Goal: Task Accomplishment & Management: Manage account settings

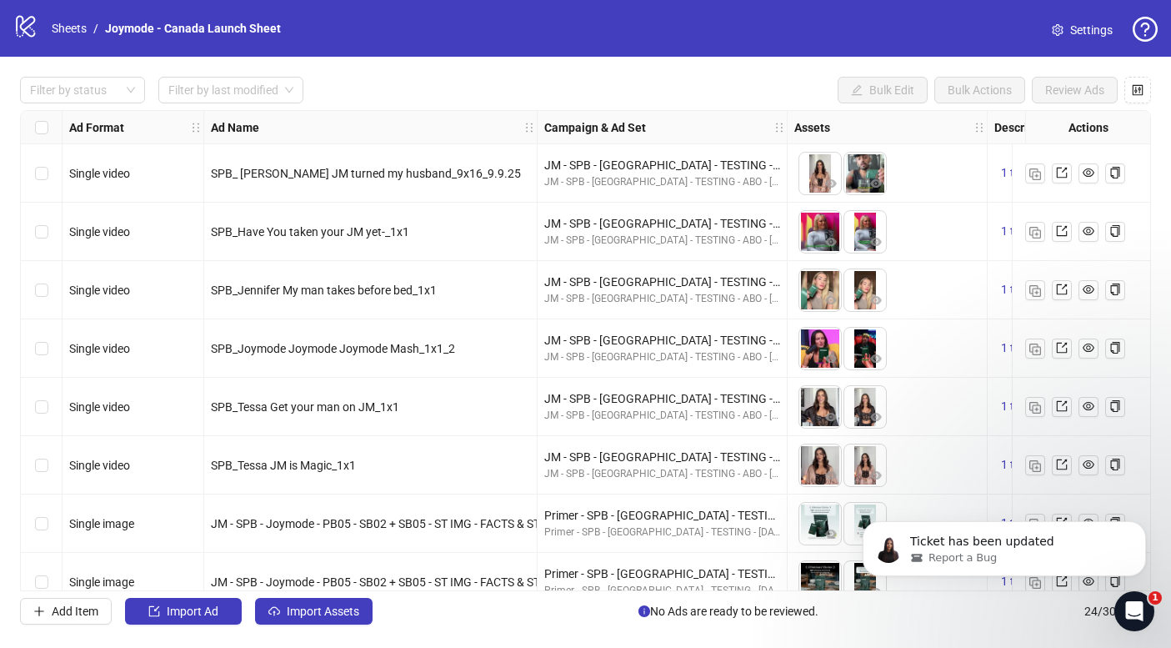
scroll to position [0, 118]
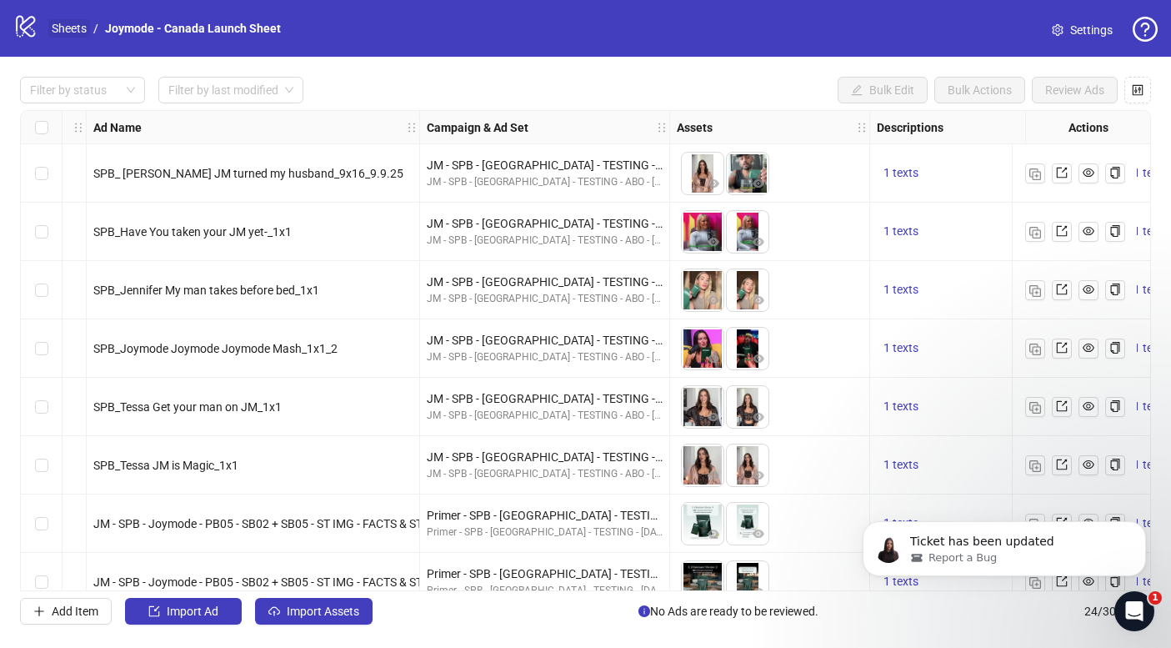
click at [65, 33] on link "Sheets" at bounding box center [69, 28] width 42 height 18
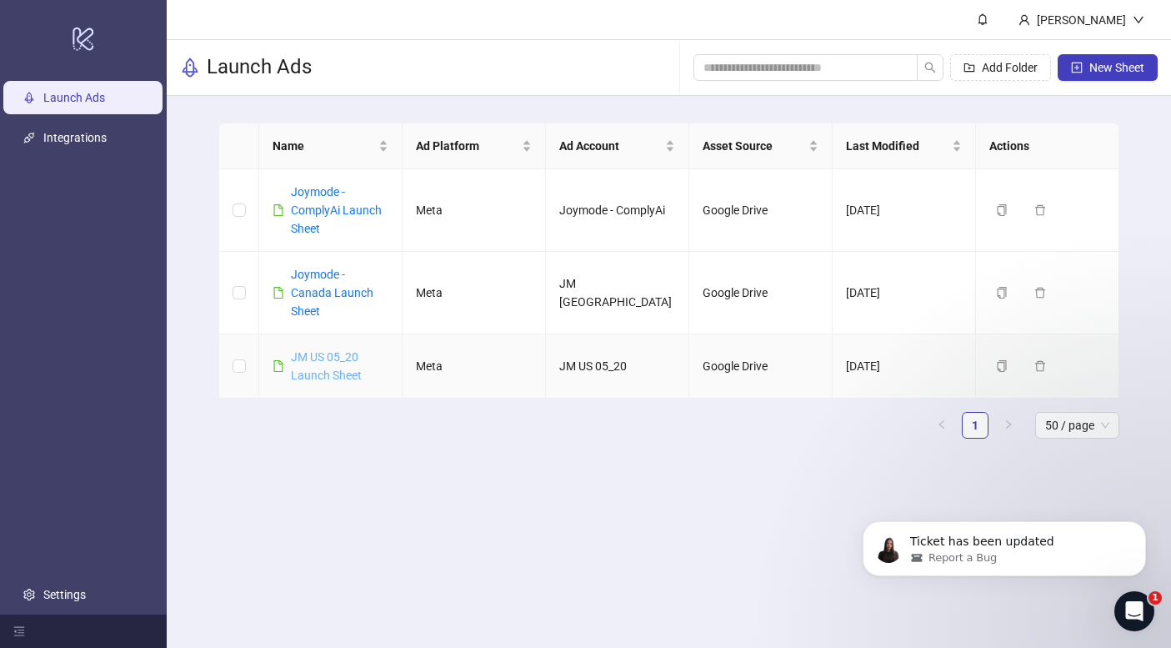
click at [334, 350] on link "JM US 05_20 Launch Sheet" at bounding box center [326, 366] width 71 height 32
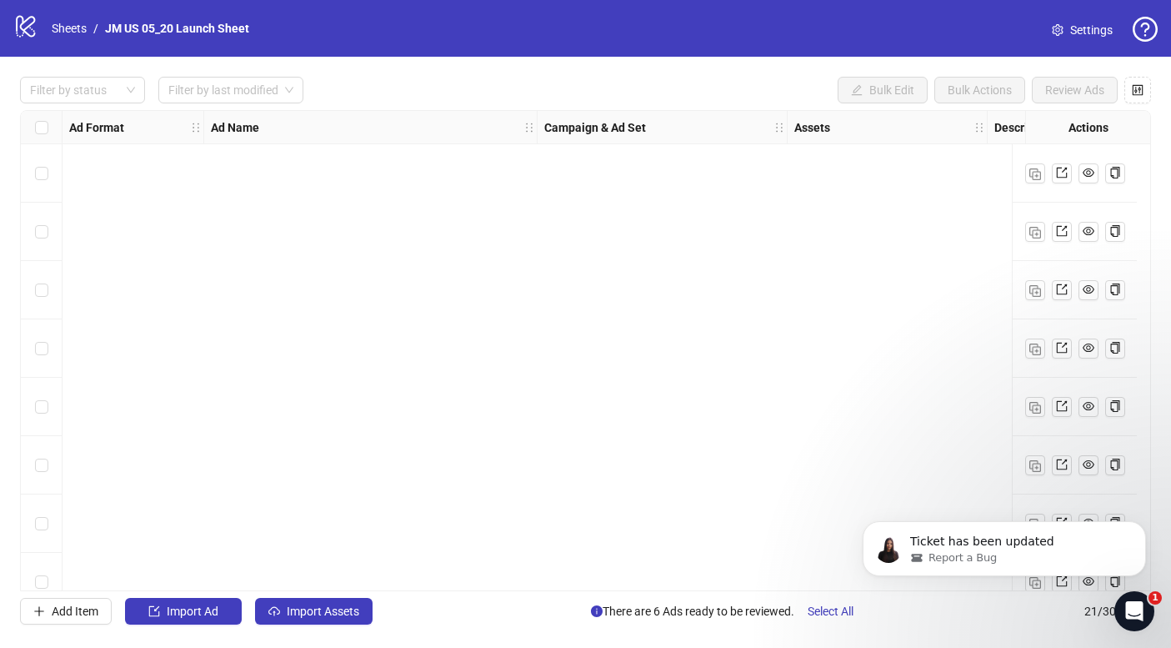
scroll to position [786, 0]
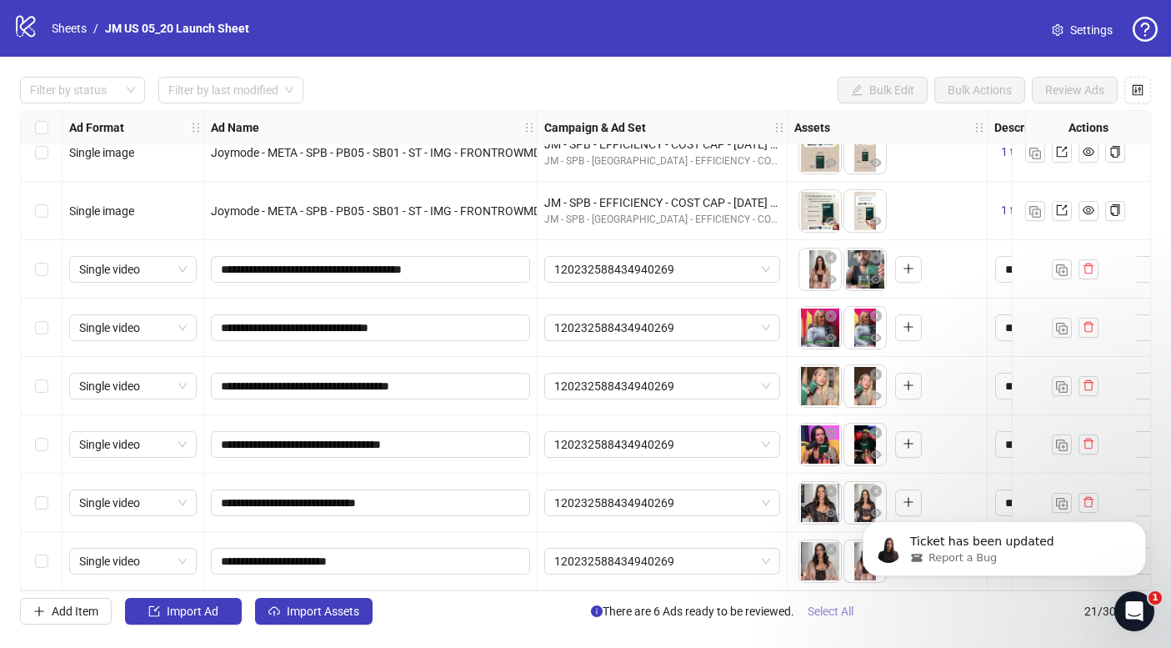
click at [853, 608] on span "Select All" at bounding box center [831, 610] width 46 height 13
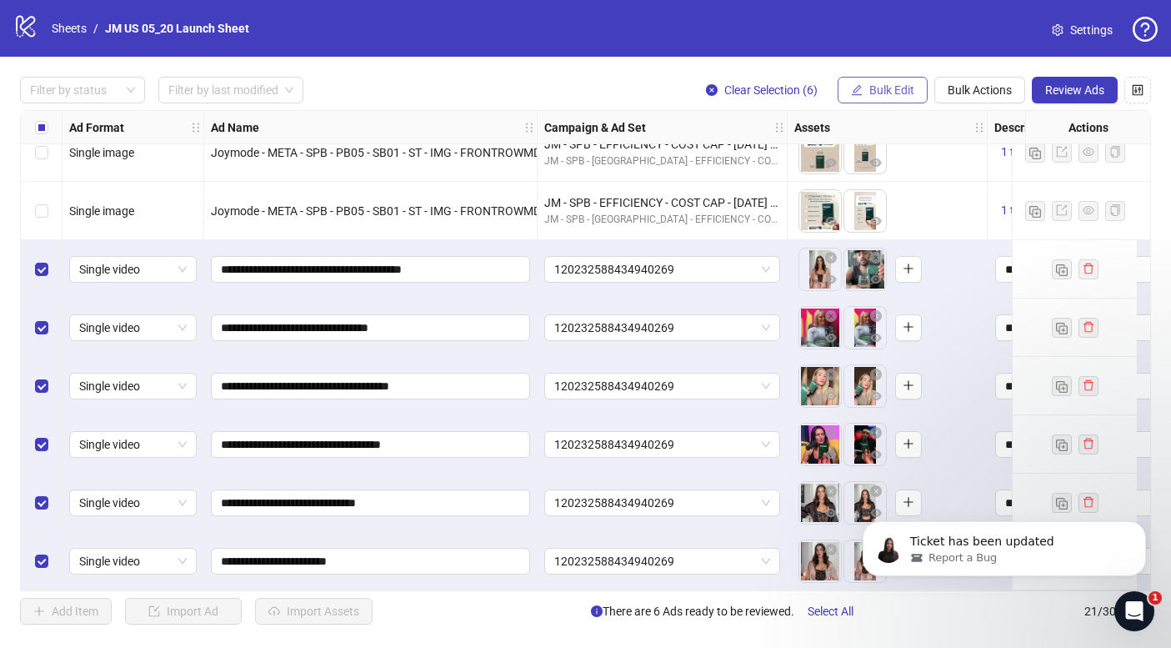
click at [876, 85] on span "Bulk Edit" at bounding box center [891, 89] width 45 height 13
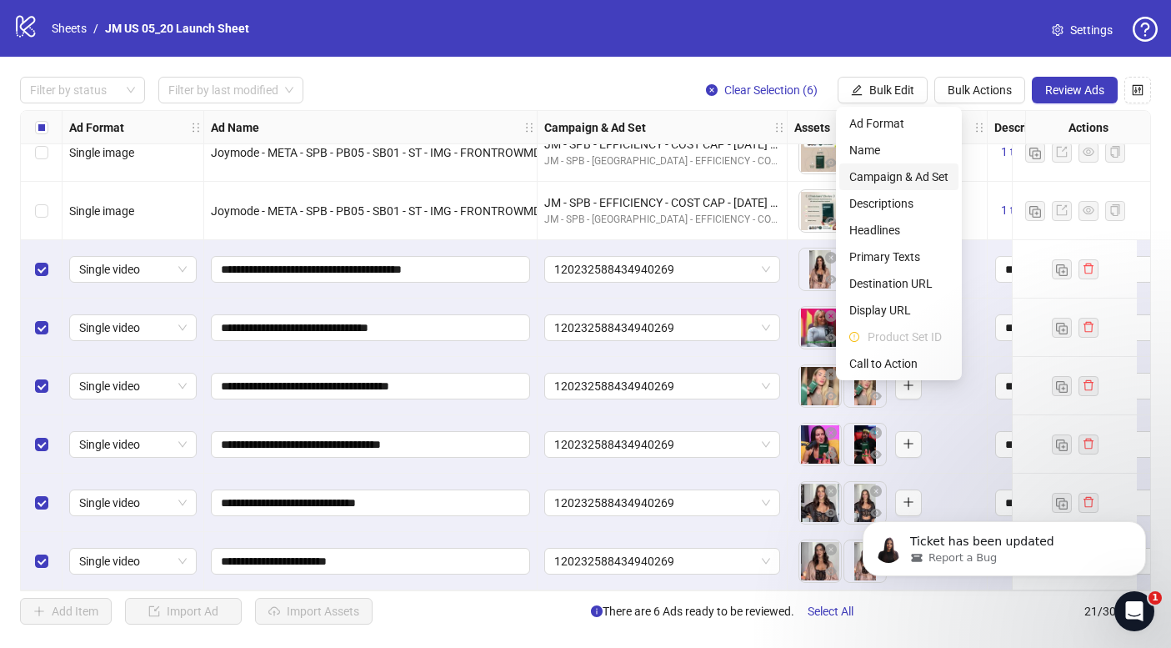
click at [898, 175] on span "Campaign & Ad Set" at bounding box center [898, 177] width 99 height 18
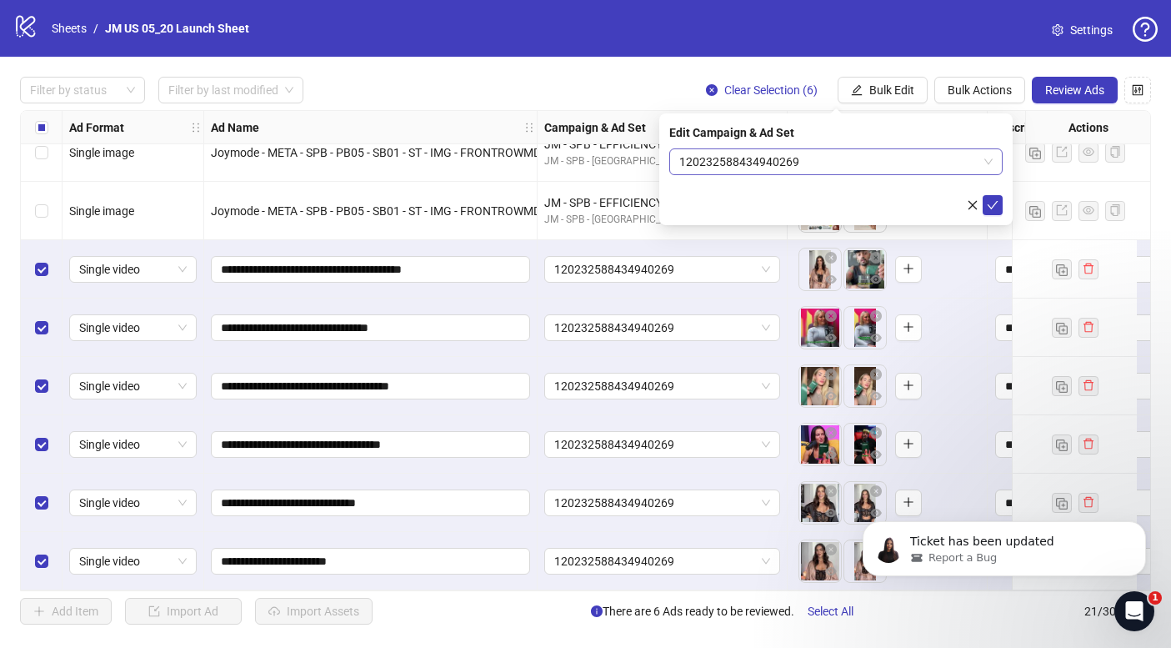
click at [778, 160] on span "120232588434940269" at bounding box center [835, 161] width 313 height 25
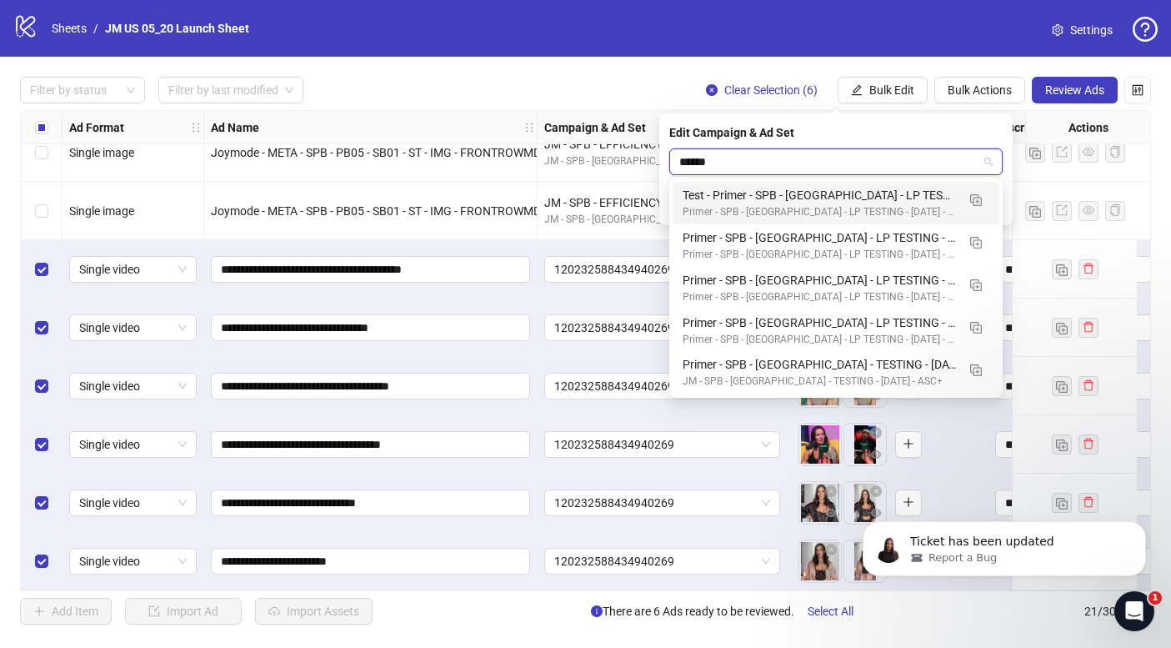
type input "*******"
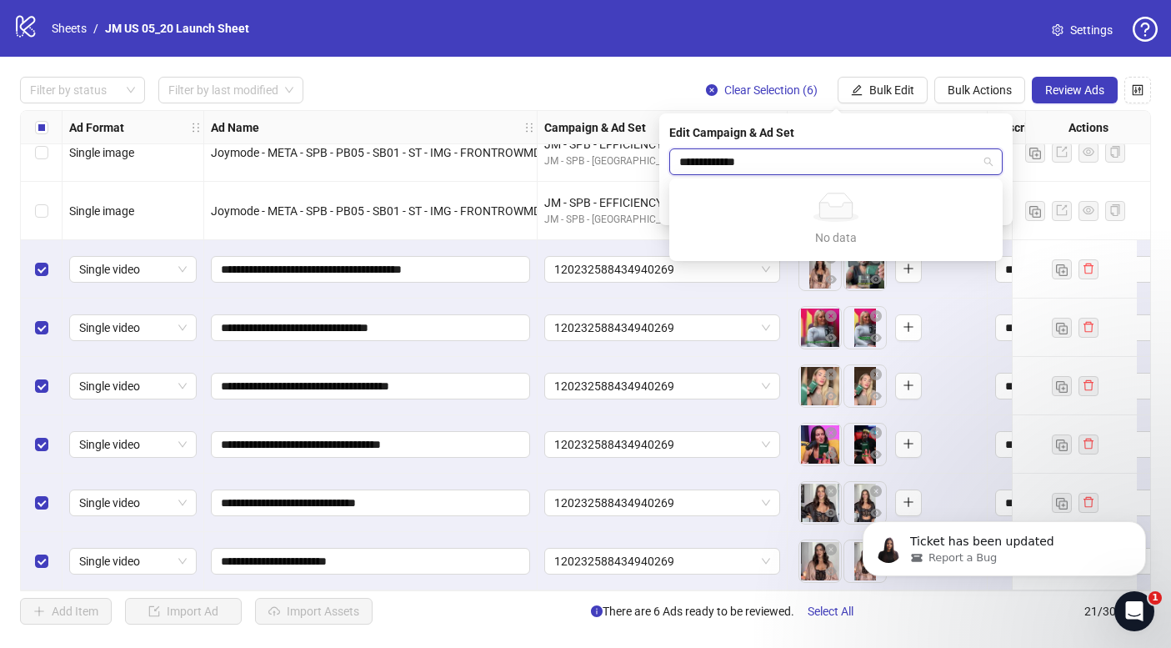
type input "**********"
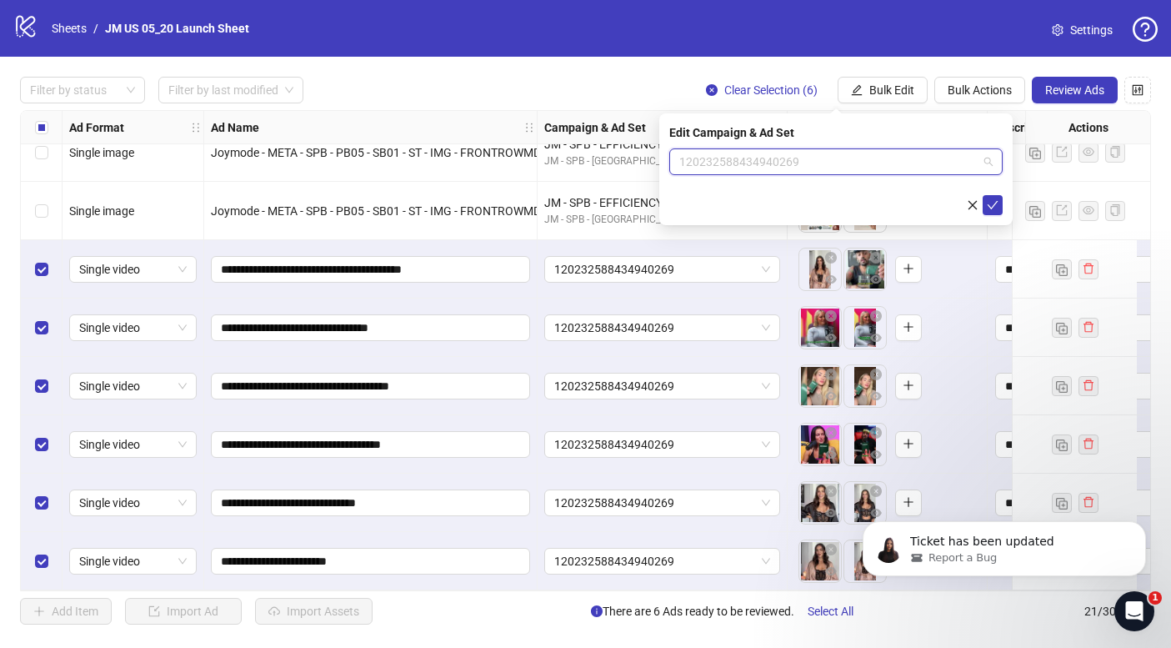
click at [817, 158] on span "120232588434940269" at bounding box center [835, 161] width 313 height 25
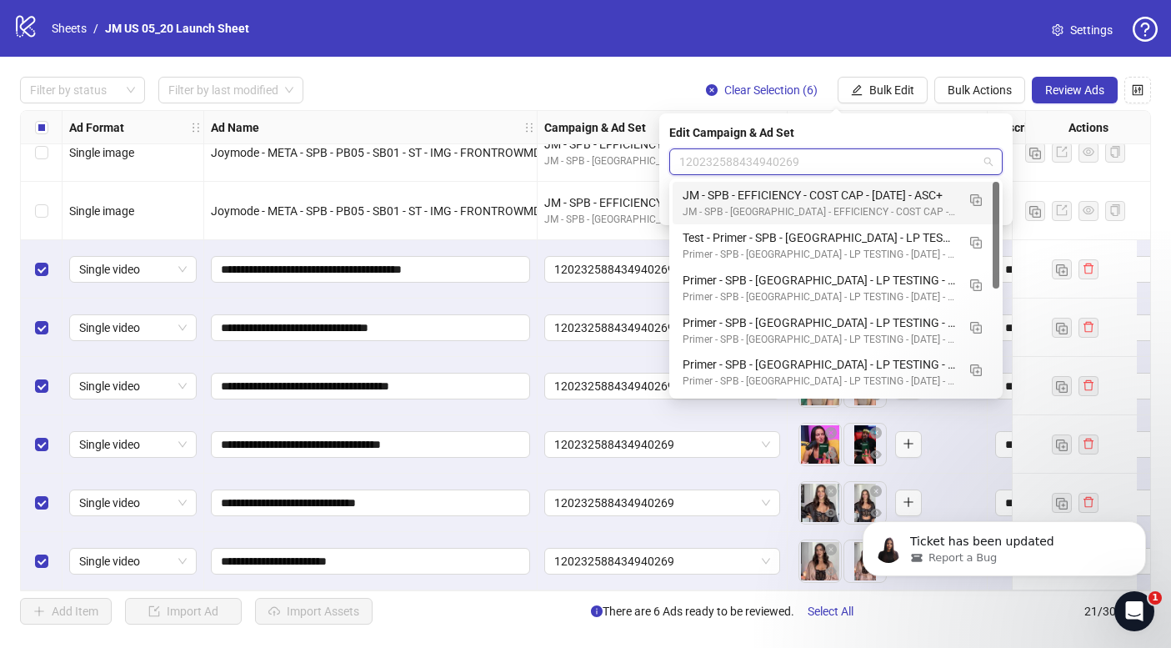
paste input "**********"
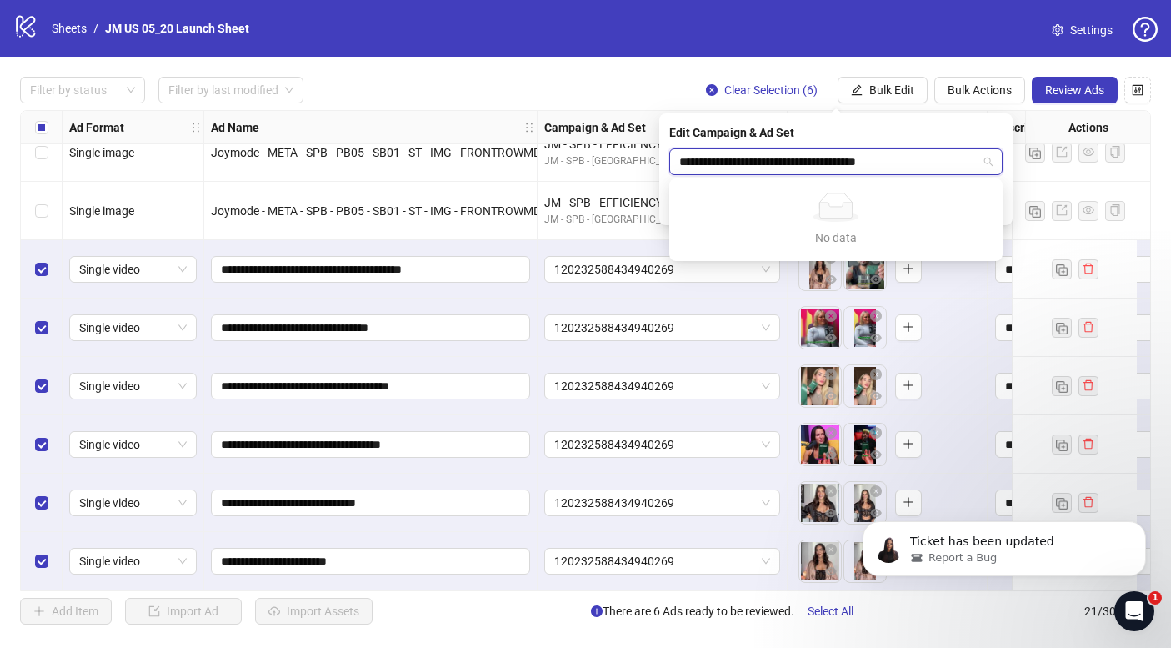
type input "**********"
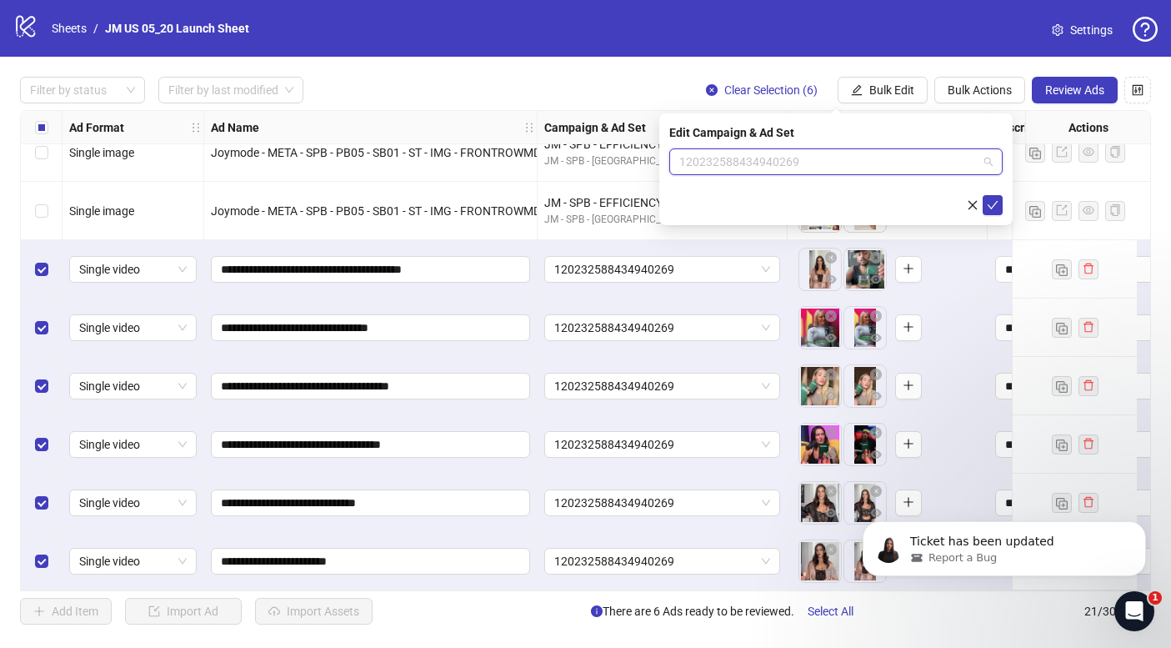
paste input "**********"
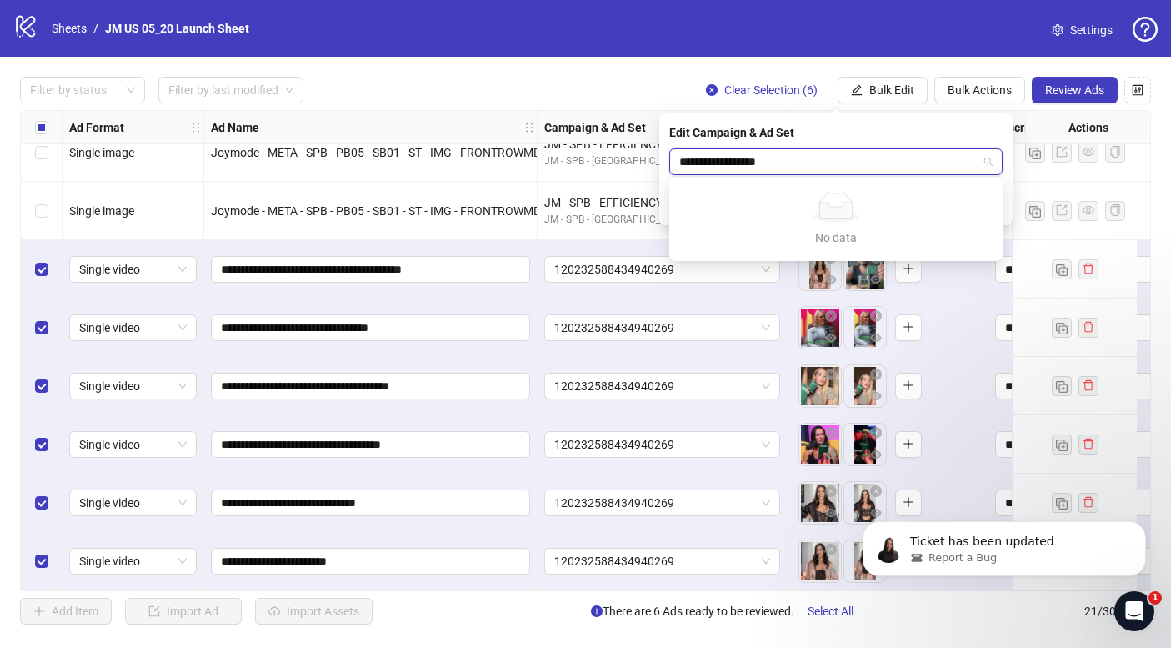
type input "**********"
click at [918, 137] on div "Edit Campaign & Ad Set" at bounding box center [835, 132] width 333 height 18
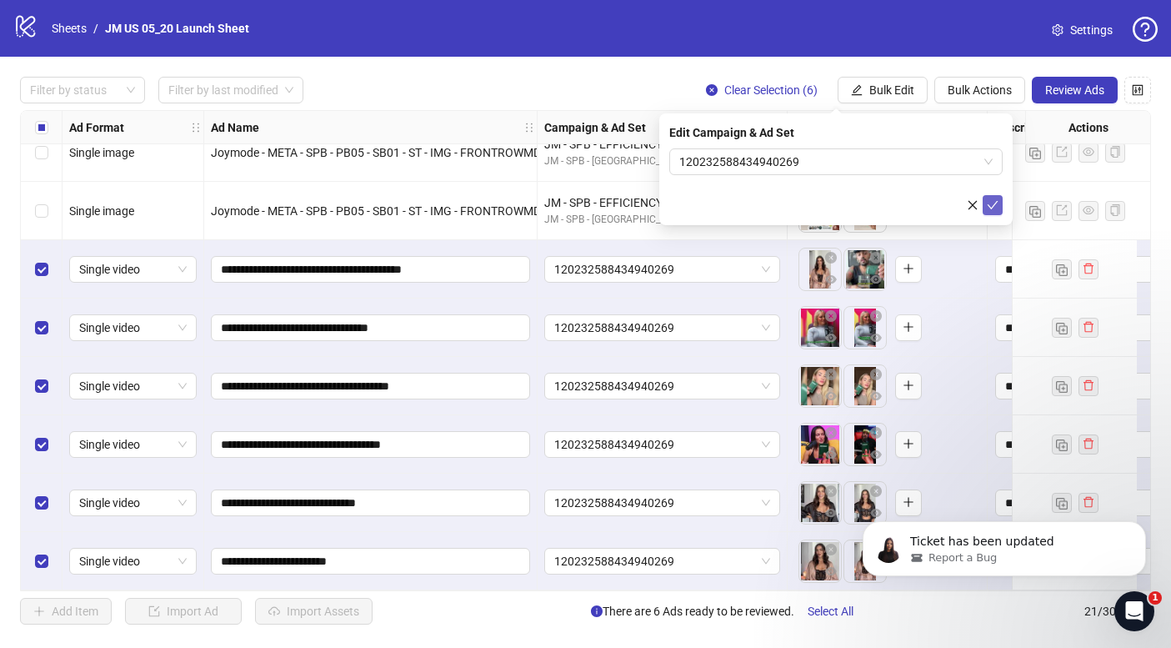
click at [994, 206] on icon "check" at bounding box center [993, 205] width 12 height 12
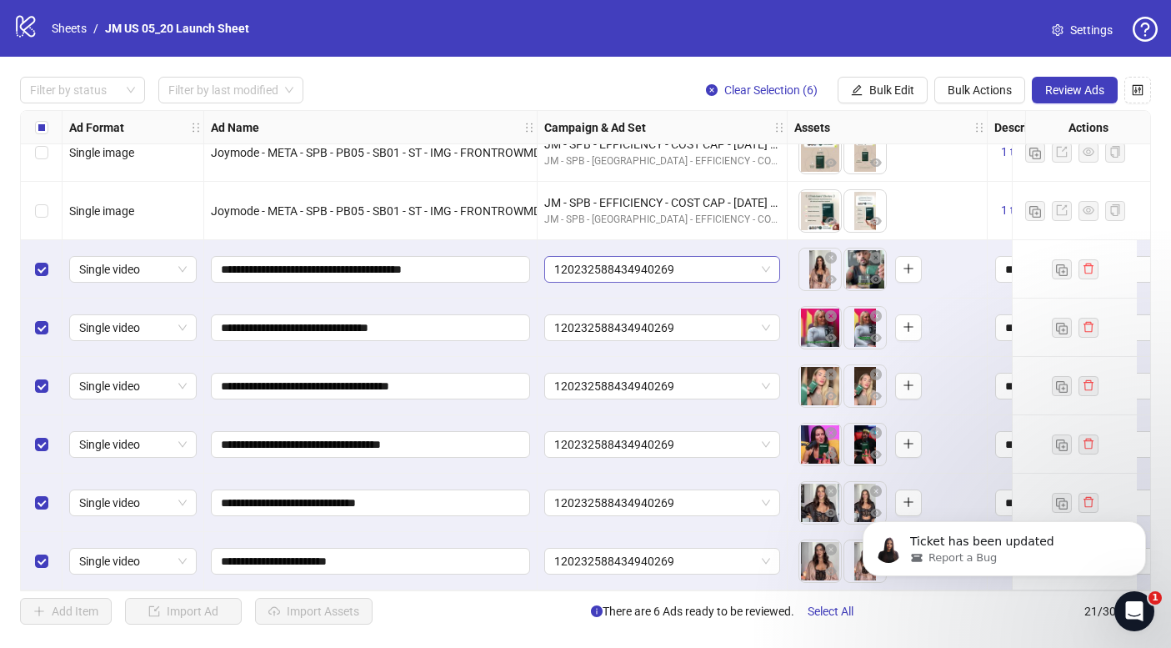
click at [672, 260] on span "120232588434940269" at bounding box center [662, 269] width 216 height 25
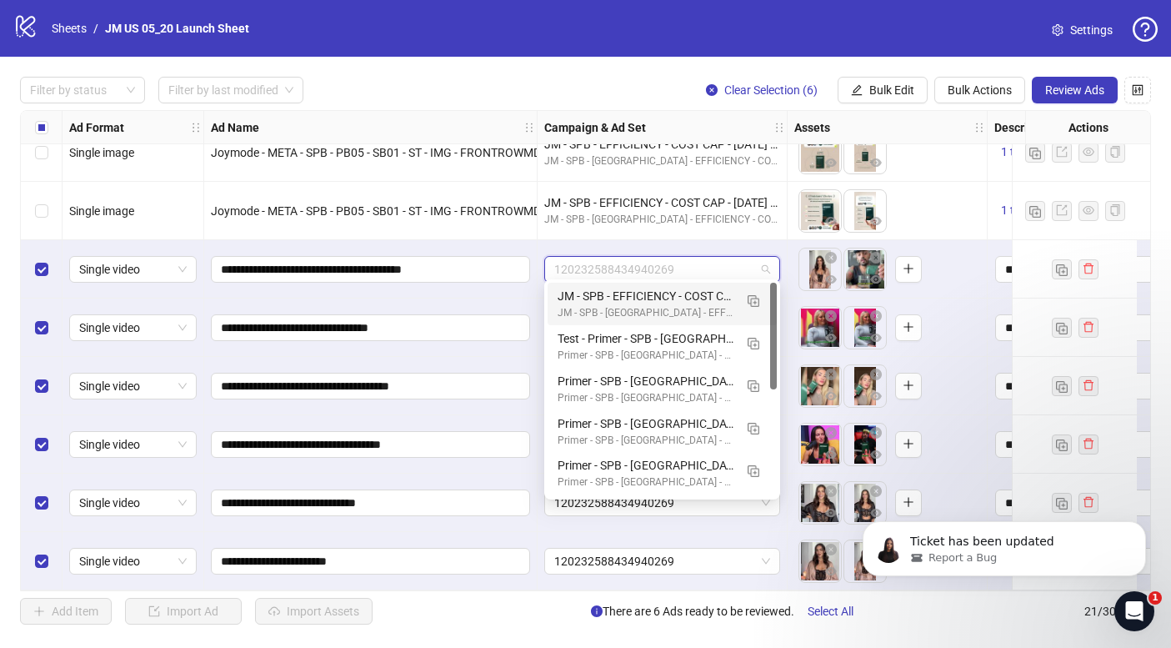
paste input "**********"
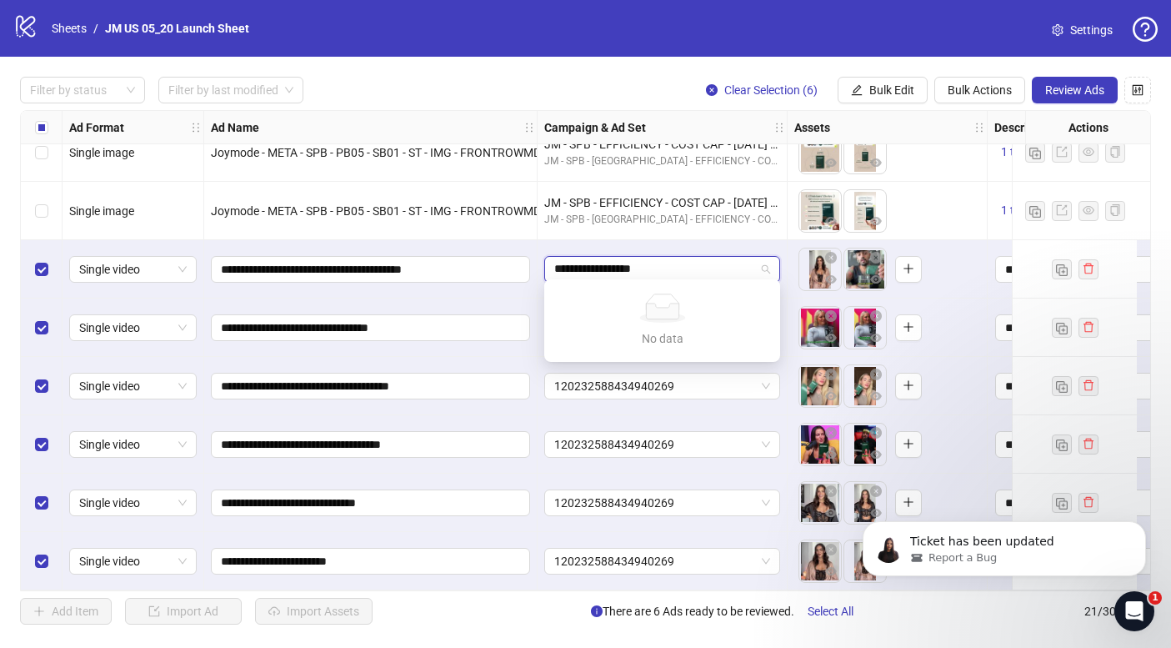
click at [714, 257] on input "**********" at bounding box center [654, 269] width 201 height 25
type input "**********"
click at [727, 240] on div "120232588434940269" at bounding box center [663, 269] width 250 height 58
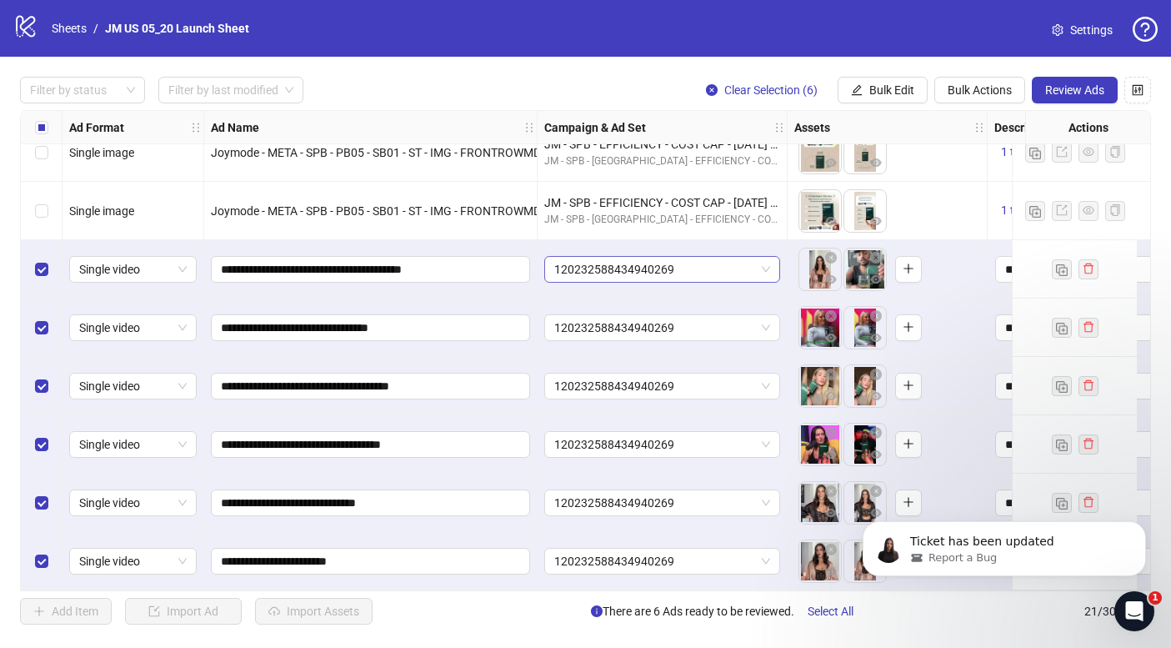
click at [763, 261] on span "120232588434940269" at bounding box center [662, 269] width 216 height 25
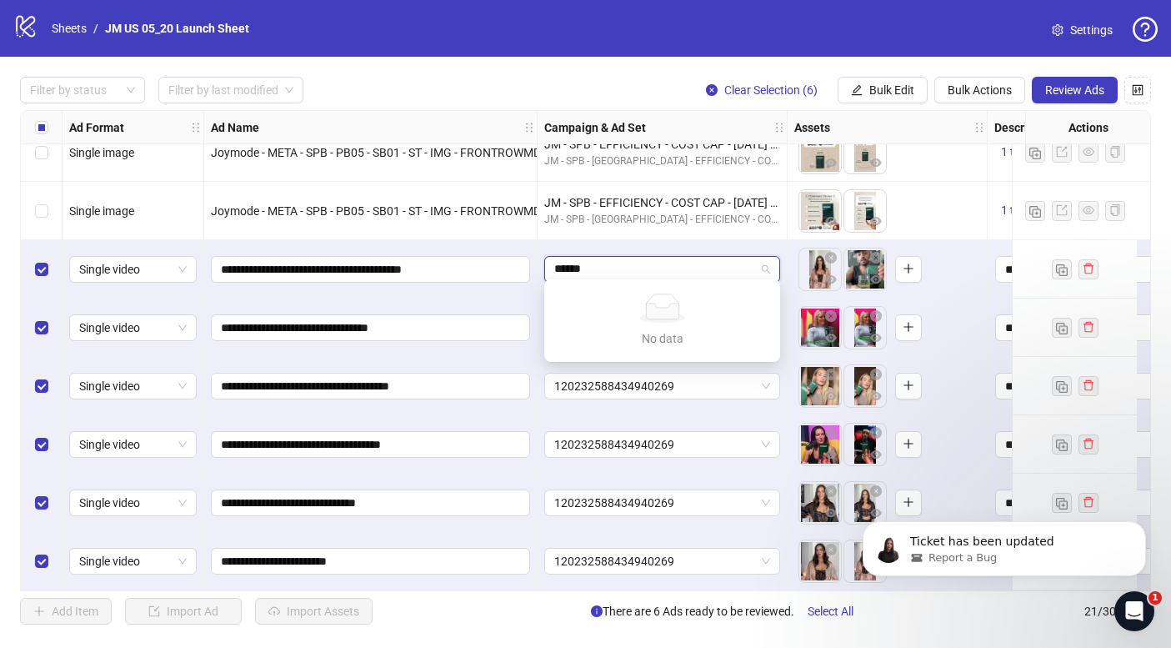
type input "*******"
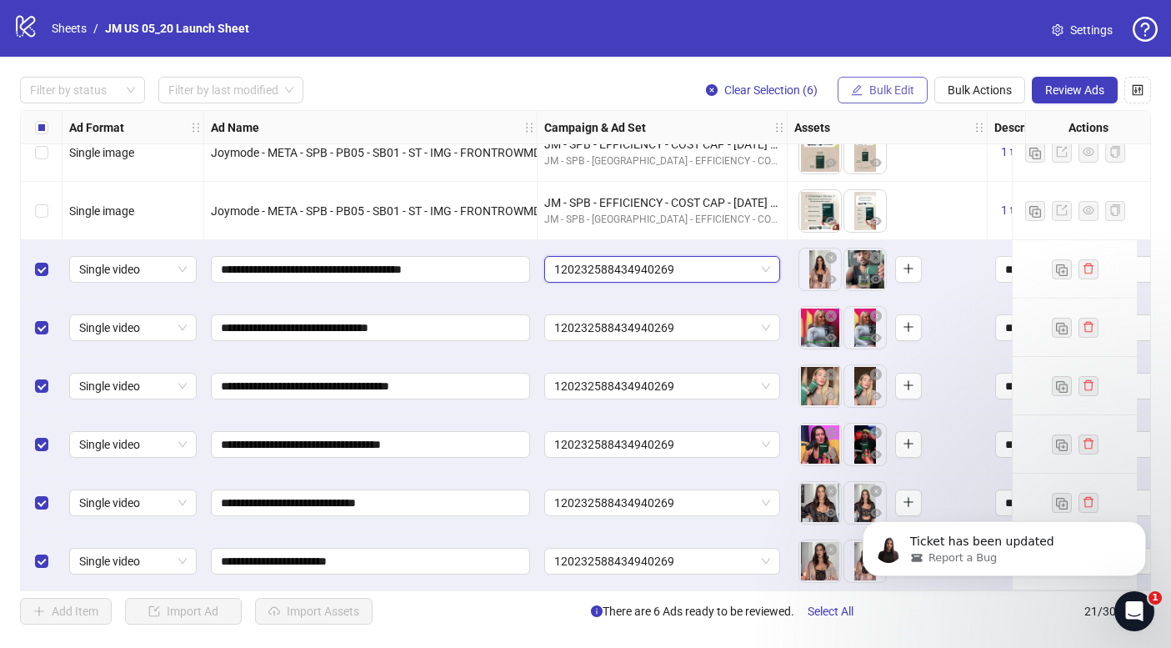
click at [892, 88] on span "Bulk Edit" at bounding box center [891, 89] width 45 height 13
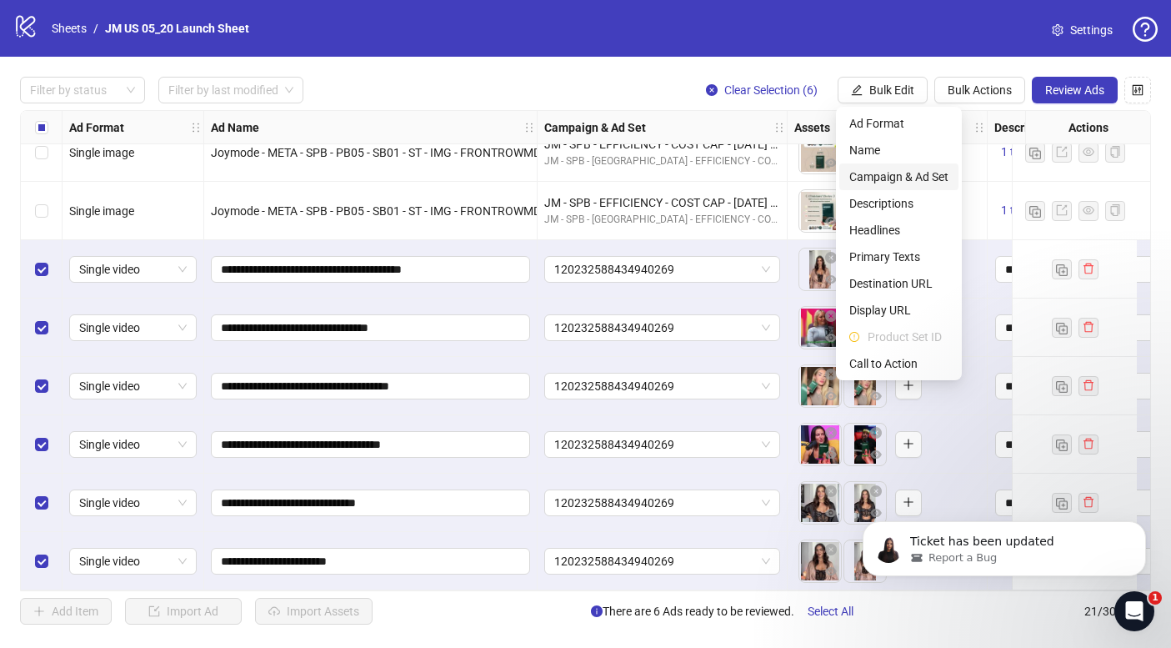
click at [904, 173] on span "Campaign & Ad Set" at bounding box center [898, 177] width 99 height 18
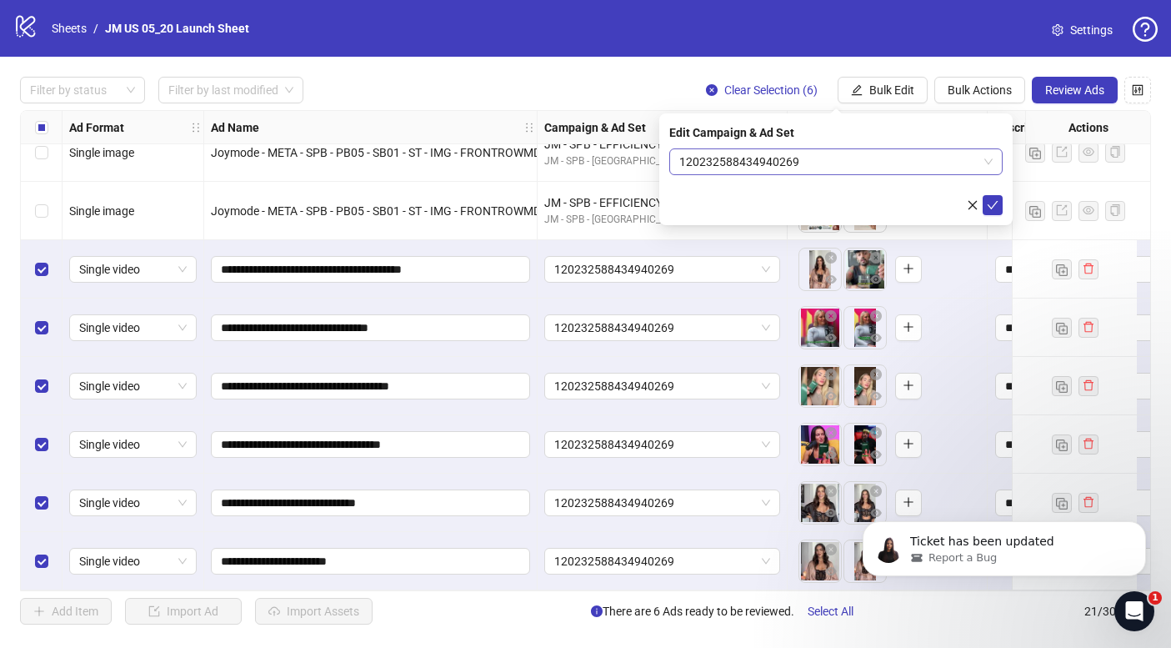
click at [742, 171] on span "120232588434940269" at bounding box center [835, 161] width 313 height 25
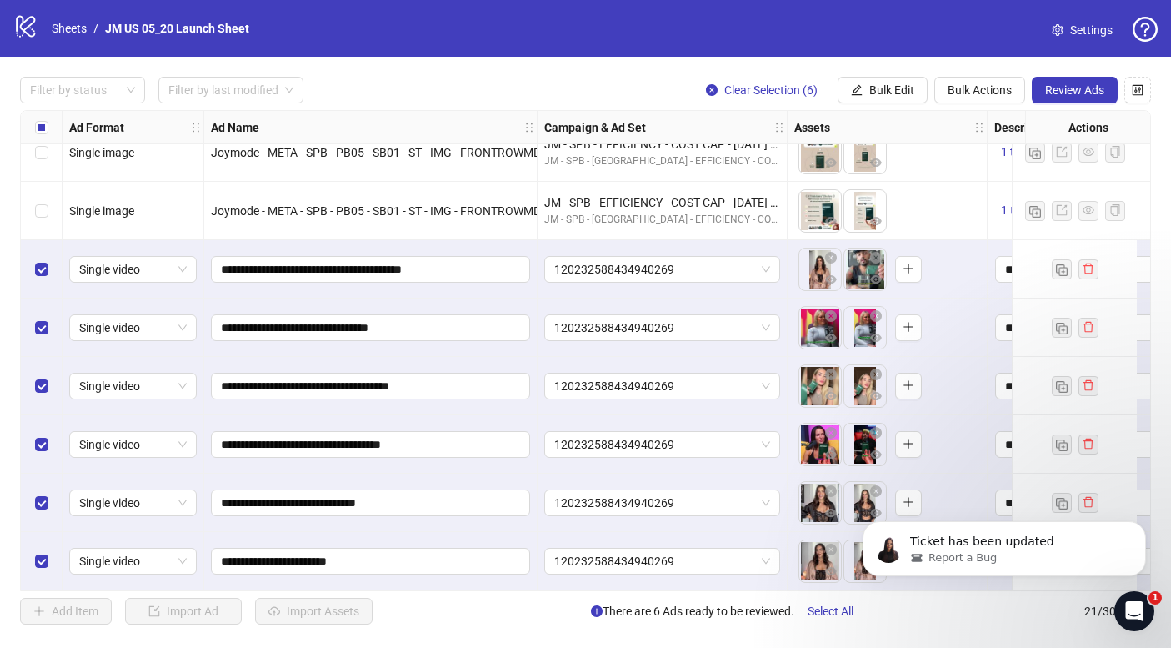
click at [554, 240] on div "120232588434940269" at bounding box center [663, 269] width 250 height 58
click at [958, 85] on span "Bulk Actions" at bounding box center [980, 89] width 64 height 13
click at [990, 128] on span "Delete" at bounding box center [1003, 123] width 114 height 18
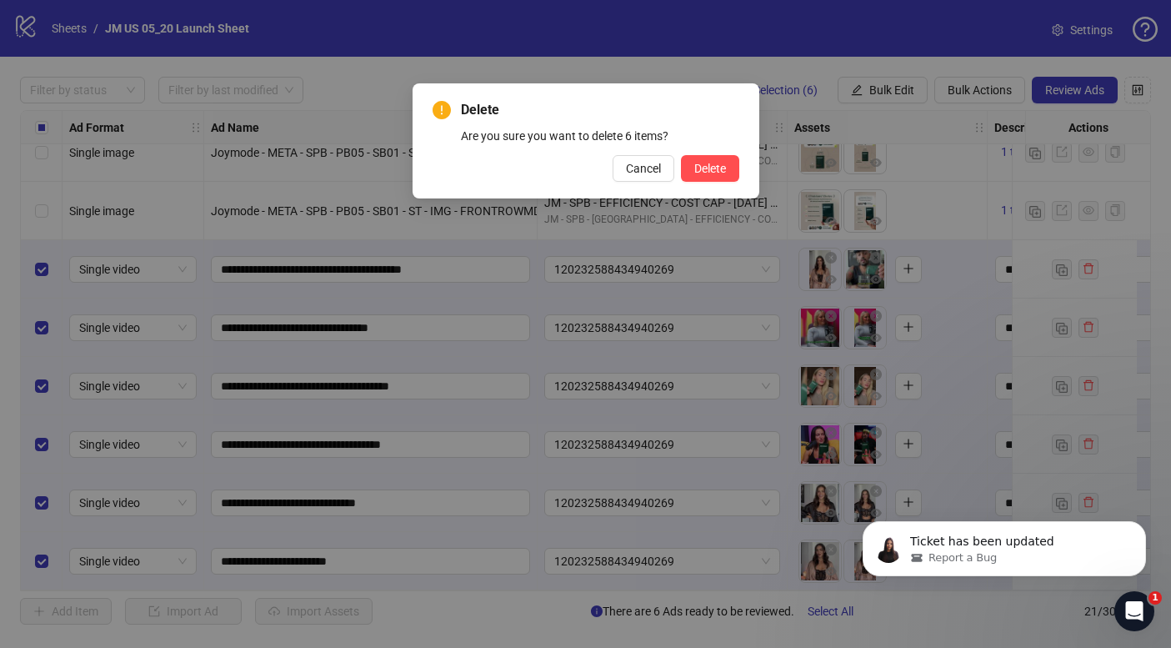
click at [706, 153] on div "Delete Are you sure you want to delete 6 items? Cancel Delete" at bounding box center [586, 141] width 307 height 82
click at [711, 165] on span "Delete" at bounding box center [710, 168] width 32 height 13
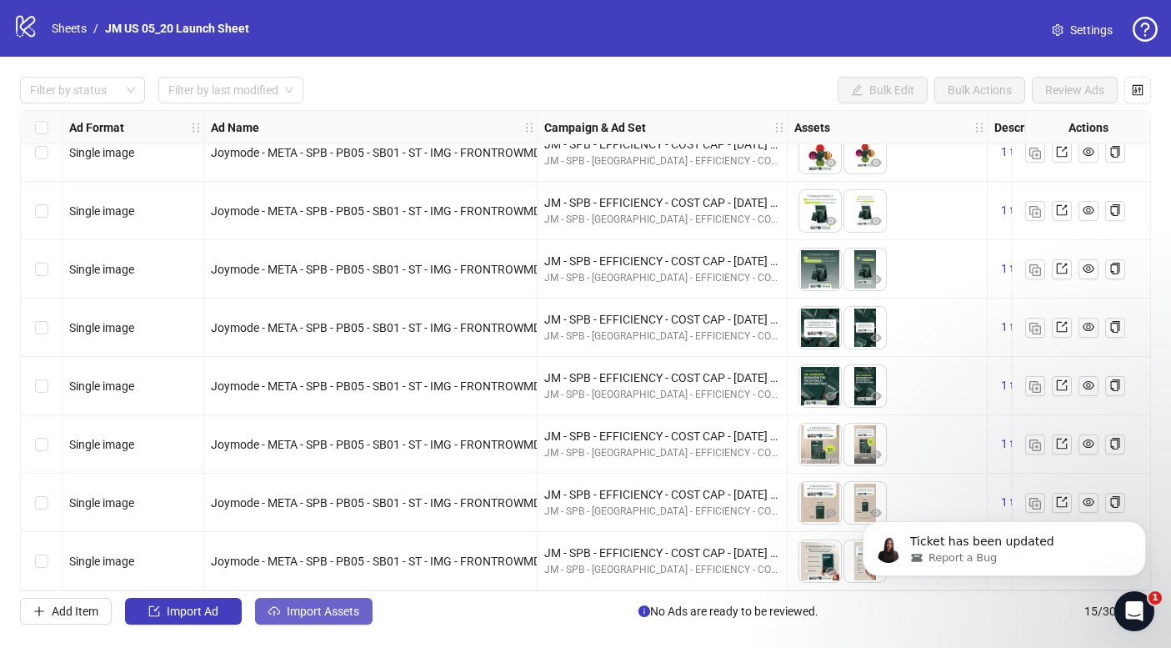
click at [300, 605] on span "Import Assets" at bounding box center [323, 610] width 73 height 13
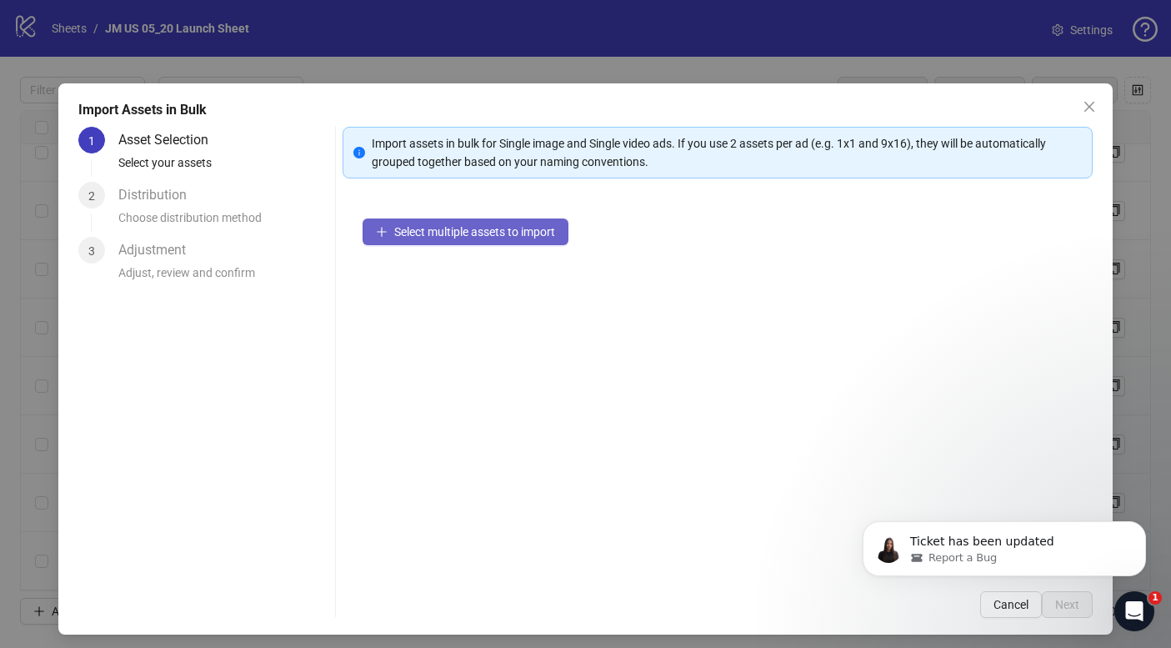
click at [425, 223] on button "Select multiple assets to import" at bounding box center [466, 231] width 206 height 27
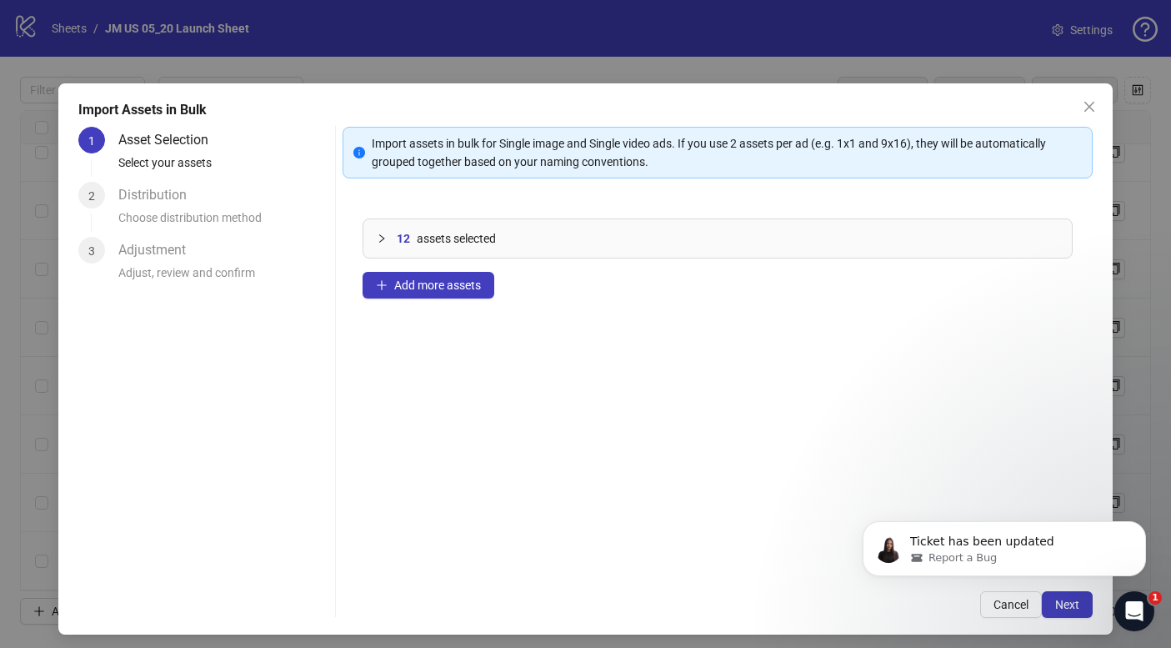
click at [1047, 593] on body "Ticket has been updated Report a Bug" at bounding box center [1004, 544] width 320 height 103
drag, startPoint x: 1060, startPoint y: 602, endPoint x: 1905, endPoint y: 1095, distance: 978.5
click at [1060, 602] on html "Ticket has been updated Report a Bug" at bounding box center [1004, 544] width 333 height 117
click at [1067, 609] on span "Next" at bounding box center [1067, 604] width 24 height 13
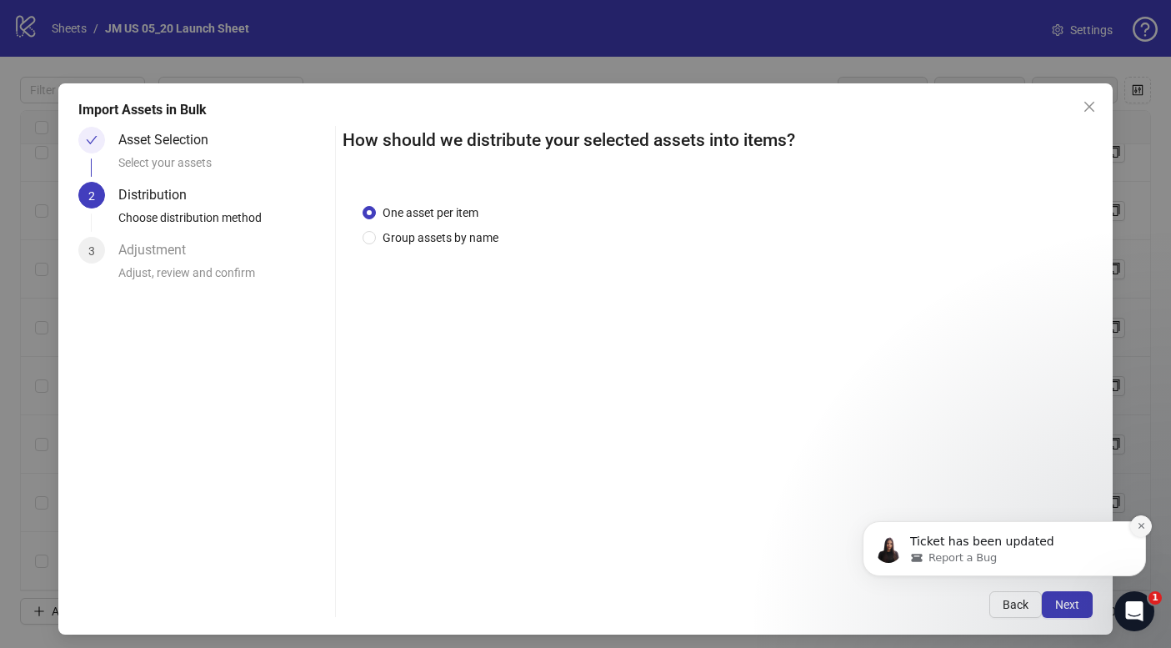
click at [1140, 530] on button "Dismiss notification" at bounding box center [1141, 526] width 22 height 22
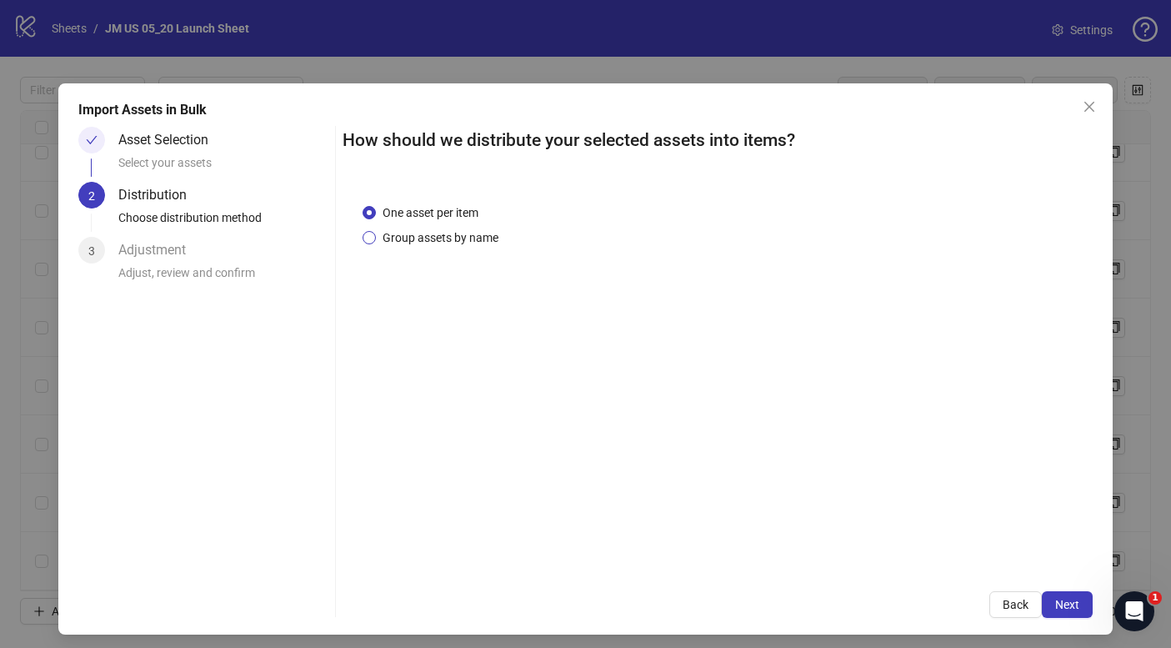
click at [456, 243] on span "Group assets by name" at bounding box center [440, 237] width 129 height 18
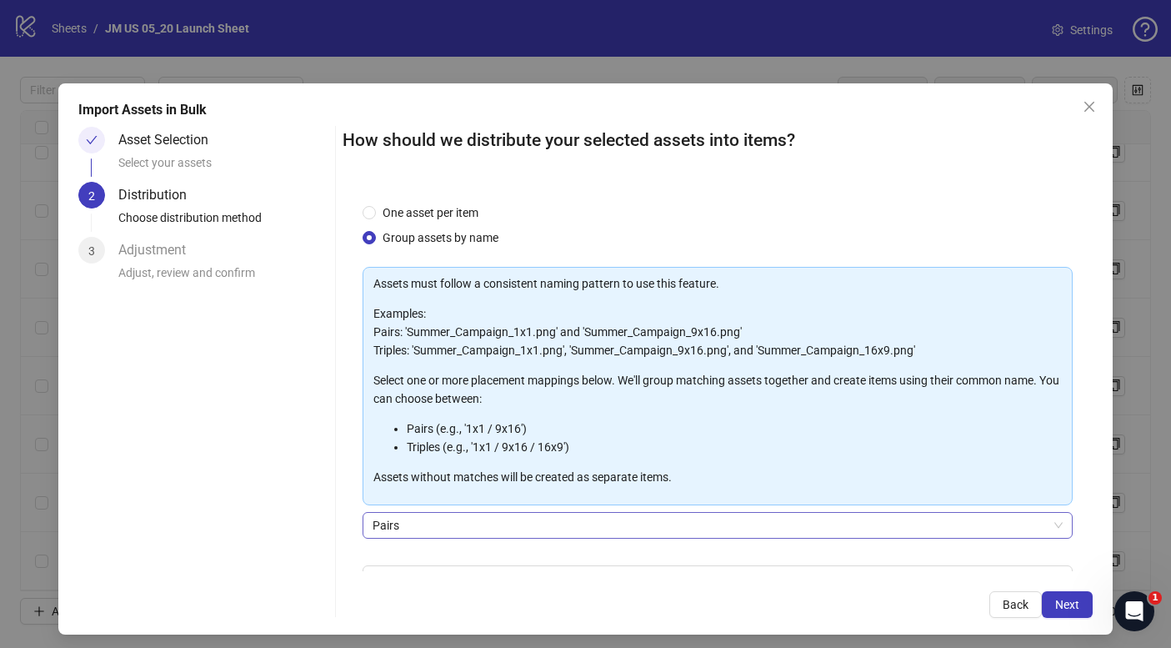
click at [485, 523] on span "Pairs" at bounding box center [718, 525] width 690 height 25
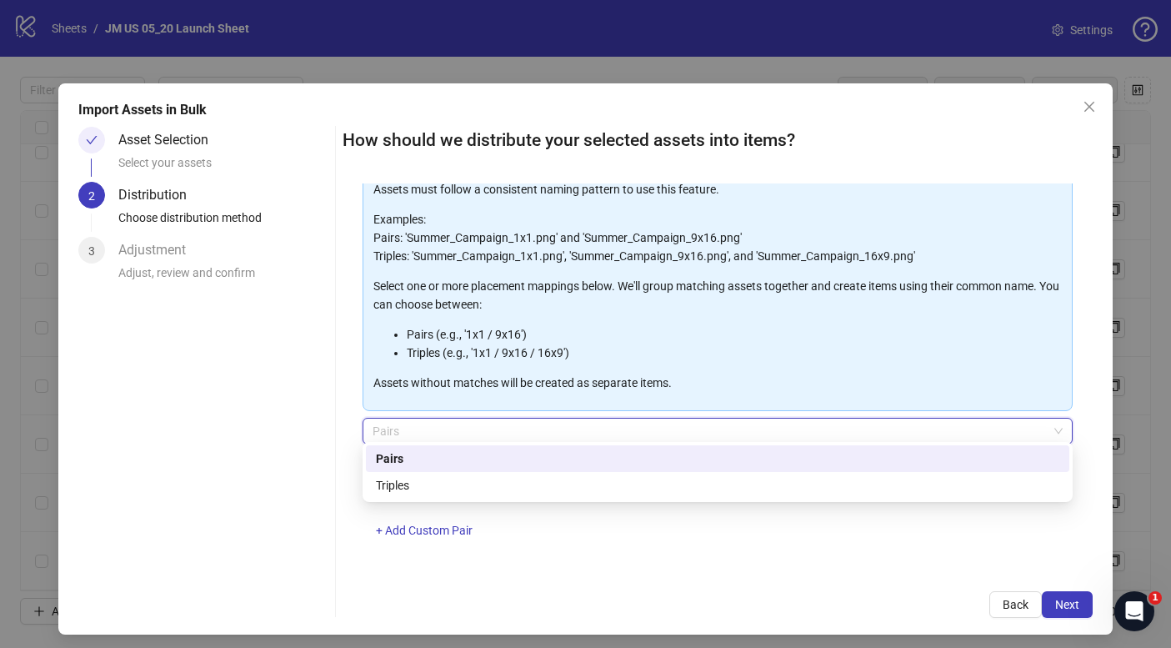
scroll to position [100, 0]
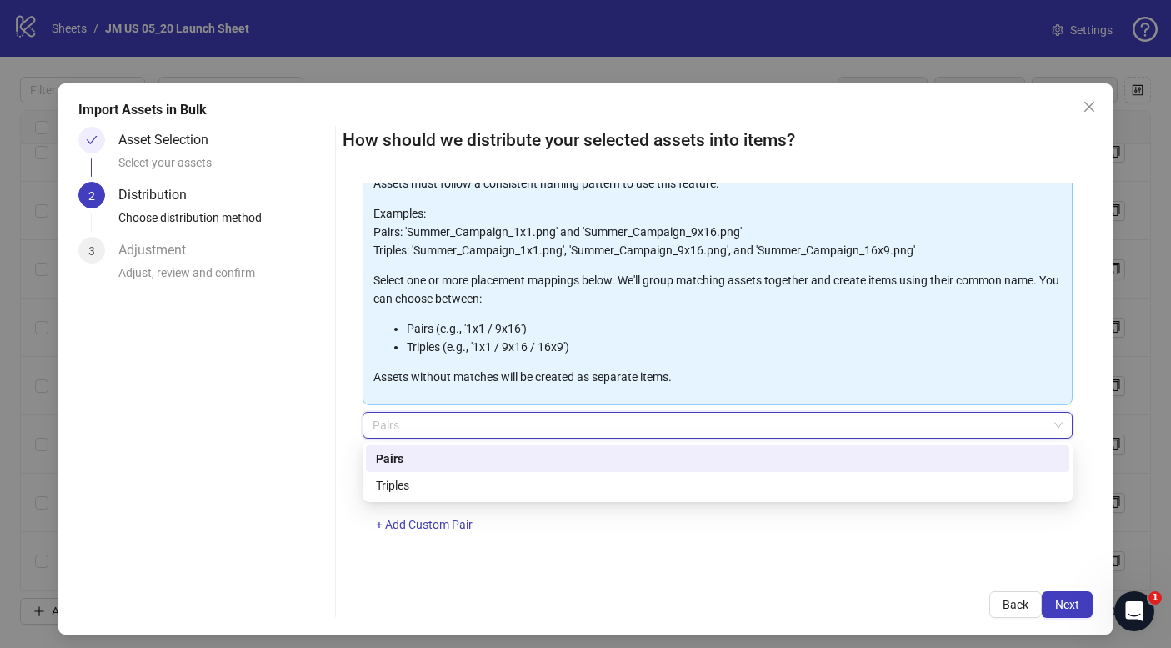
click at [415, 456] on div "Pairs" at bounding box center [717, 458] width 683 height 18
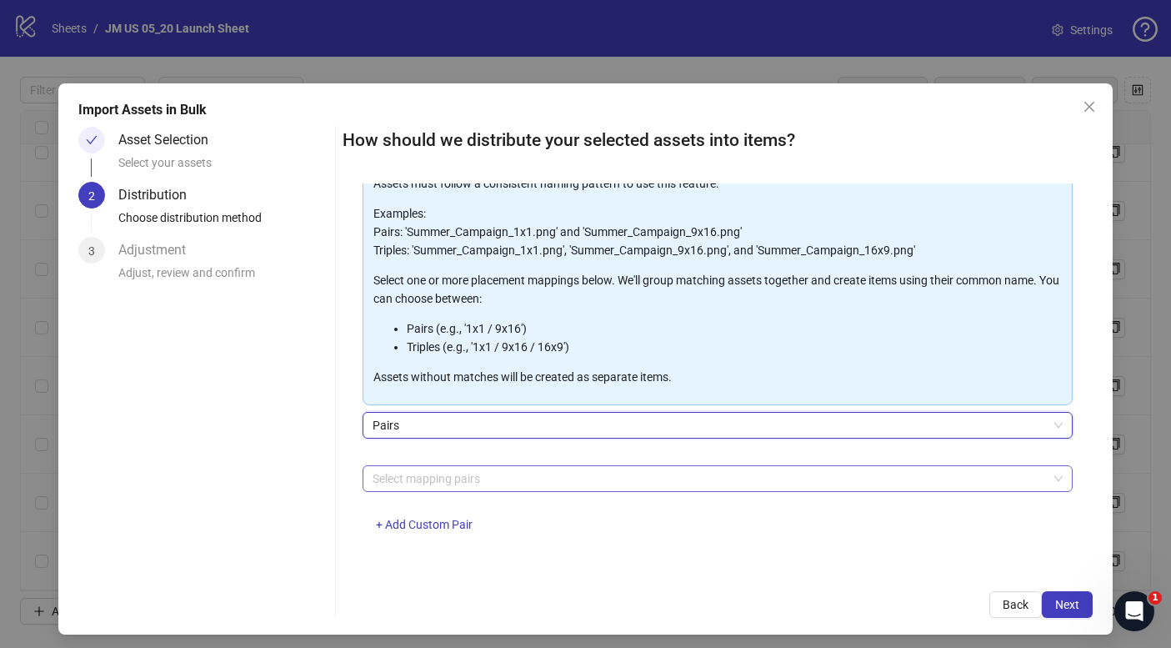
click at [443, 483] on div at bounding box center [709, 478] width 686 height 23
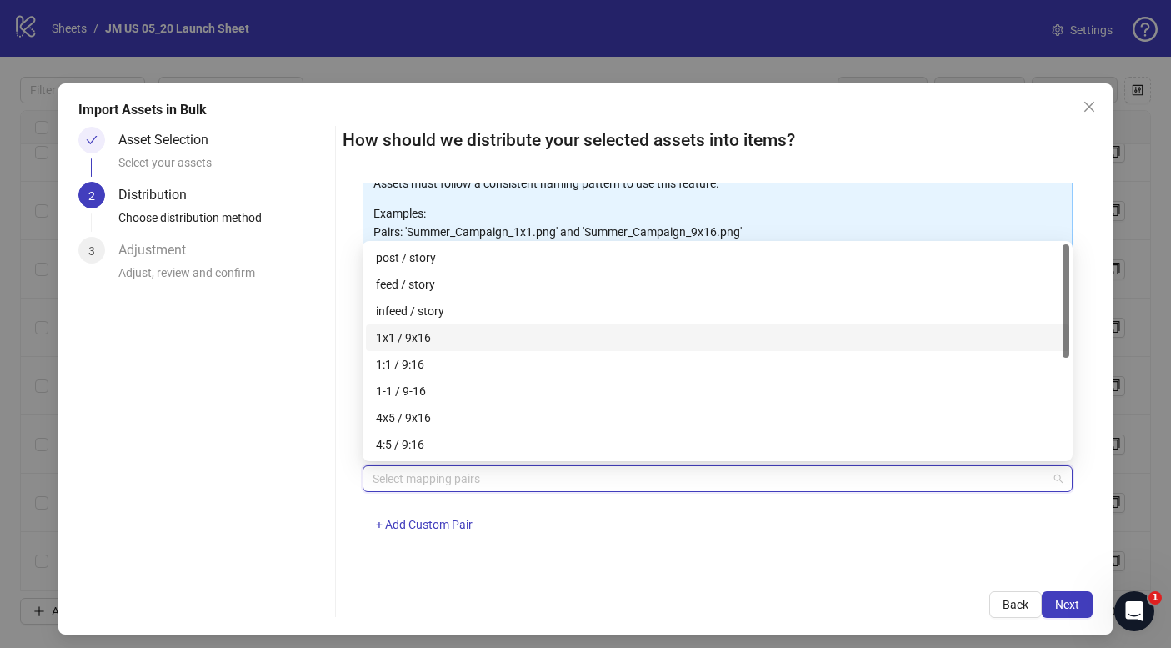
click at [478, 337] on div "1x1 / 9x16" at bounding box center [717, 337] width 683 height 18
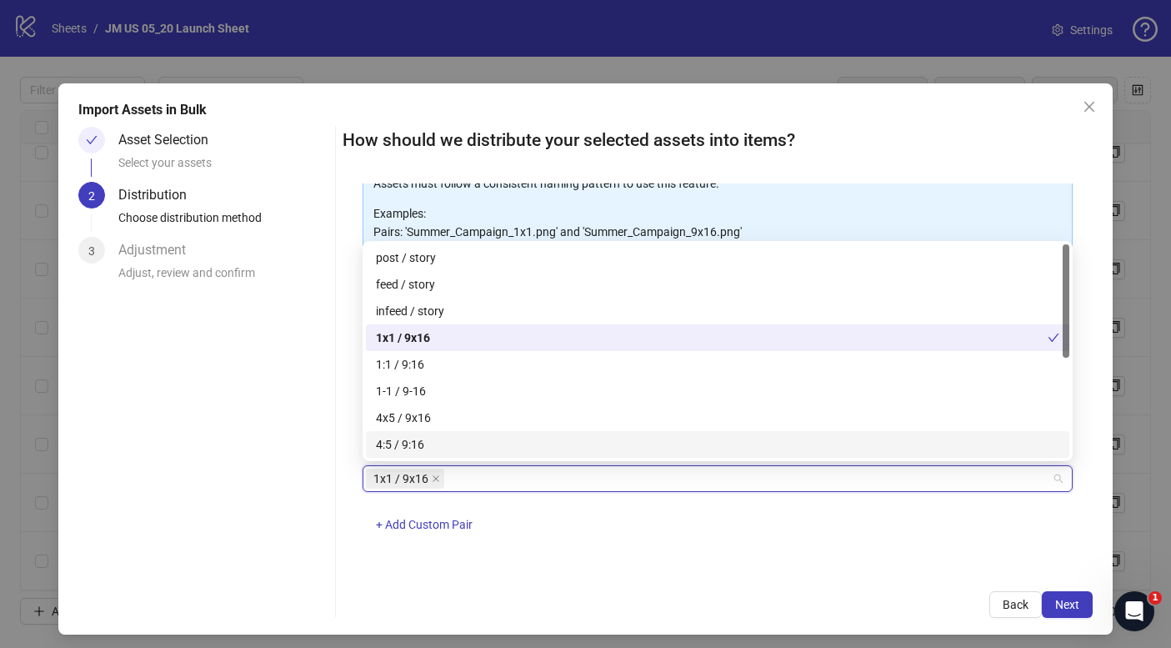
click at [631, 523] on div "1x1 / 9x16 + Add Custom Pair" at bounding box center [718, 508] width 710 height 87
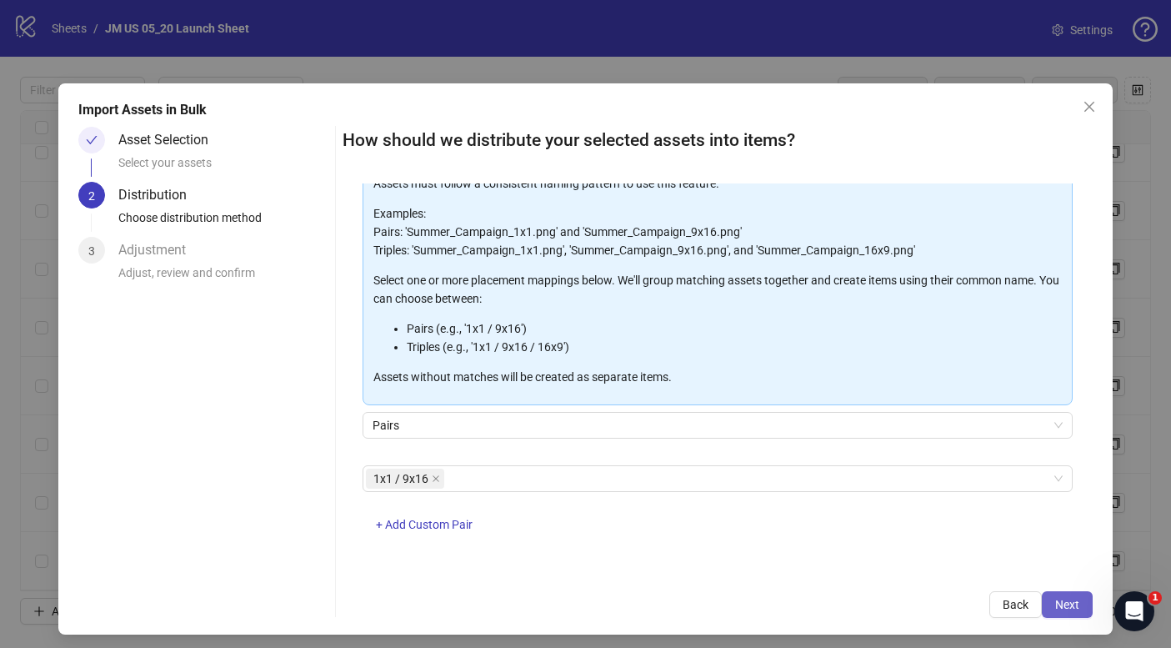
click at [1070, 603] on span "Next" at bounding box center [1067, 604] width 24 height 13
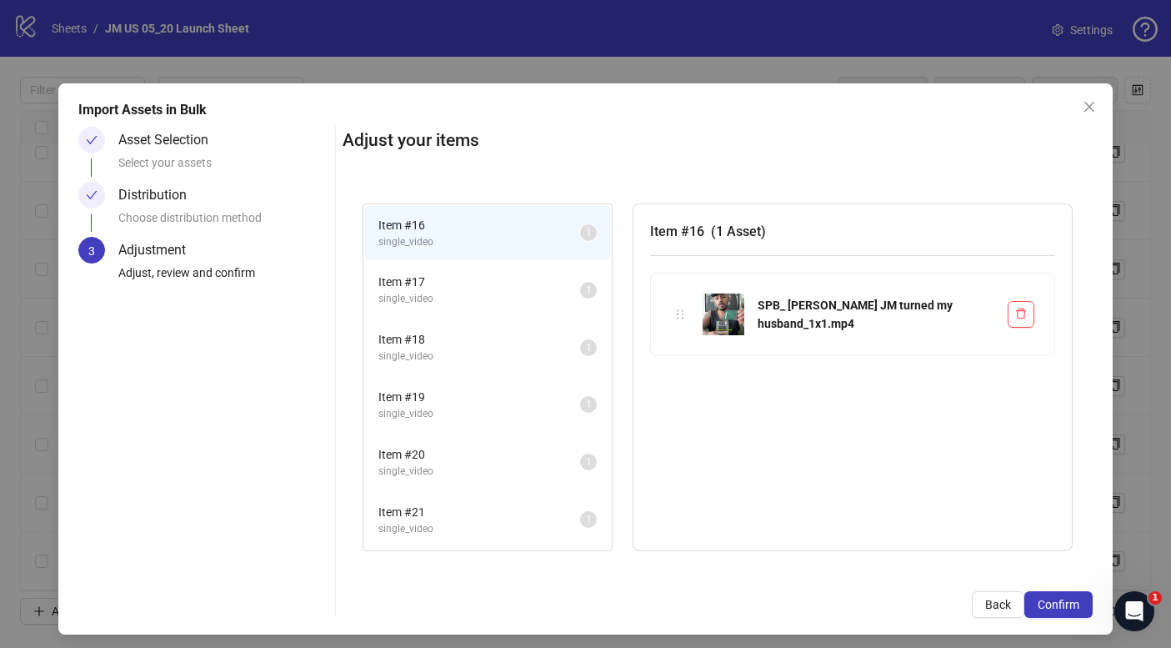
click at [482, 287] on span "Item # 17" at bounding box center [479, 282] width 202 height 18
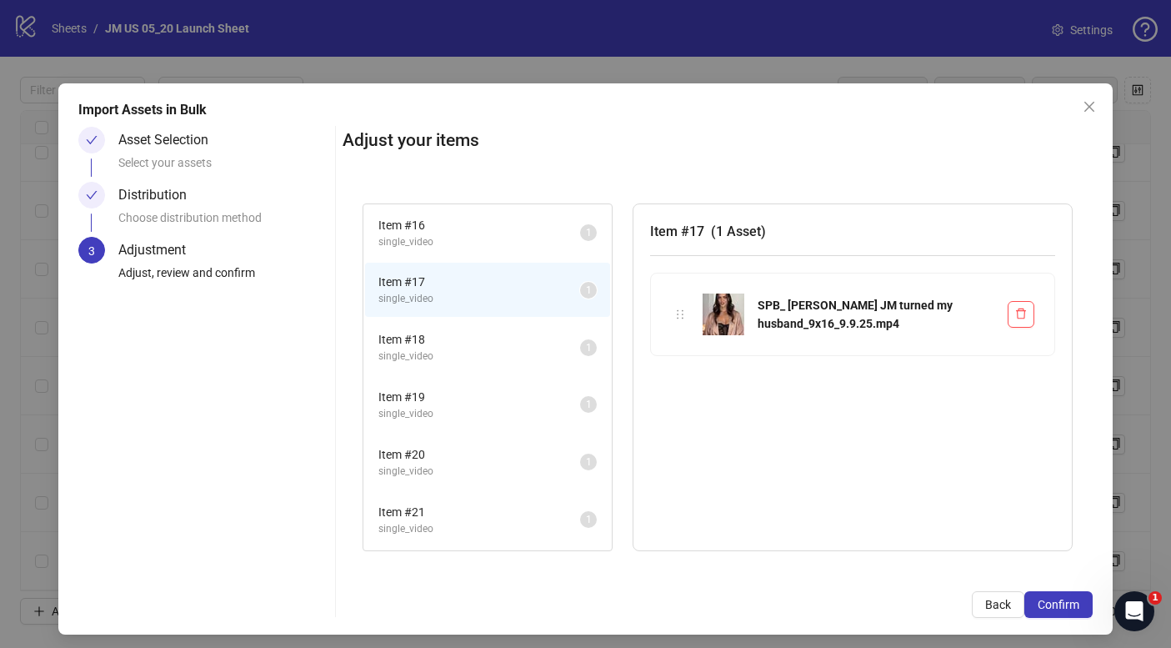
click at [489, 226] on span "Item # 16" at bounding box center [479, 225] width 202 height 18
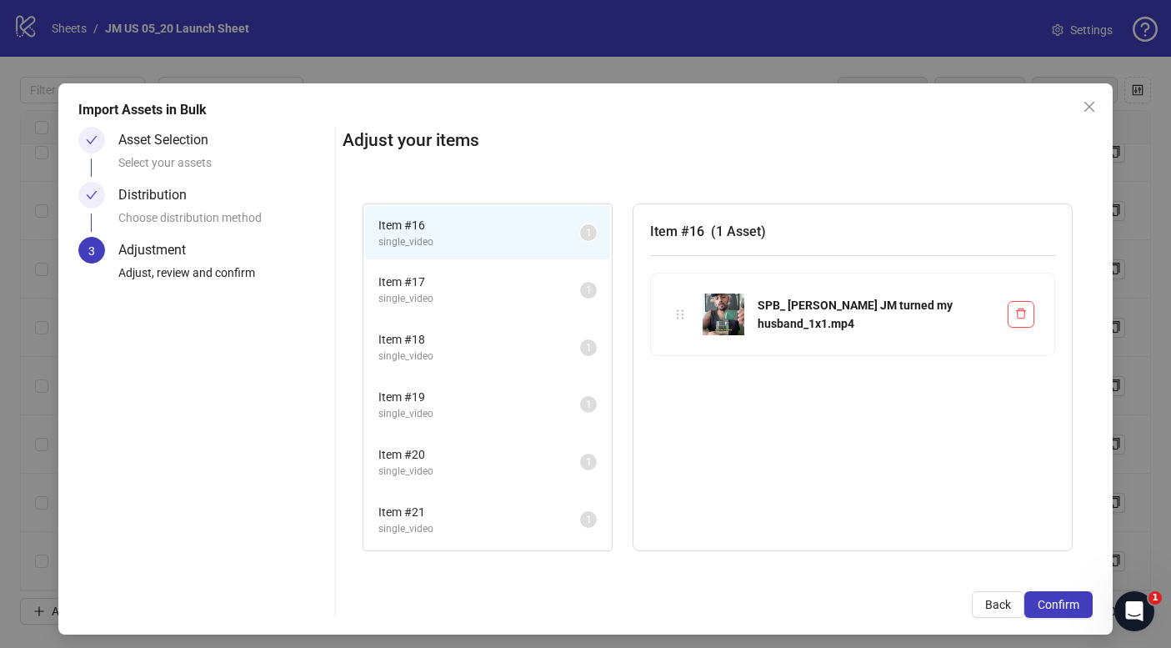
click at [488, 279] on span "Item # 17" at bounding box center [479, 282] width 202 height 18
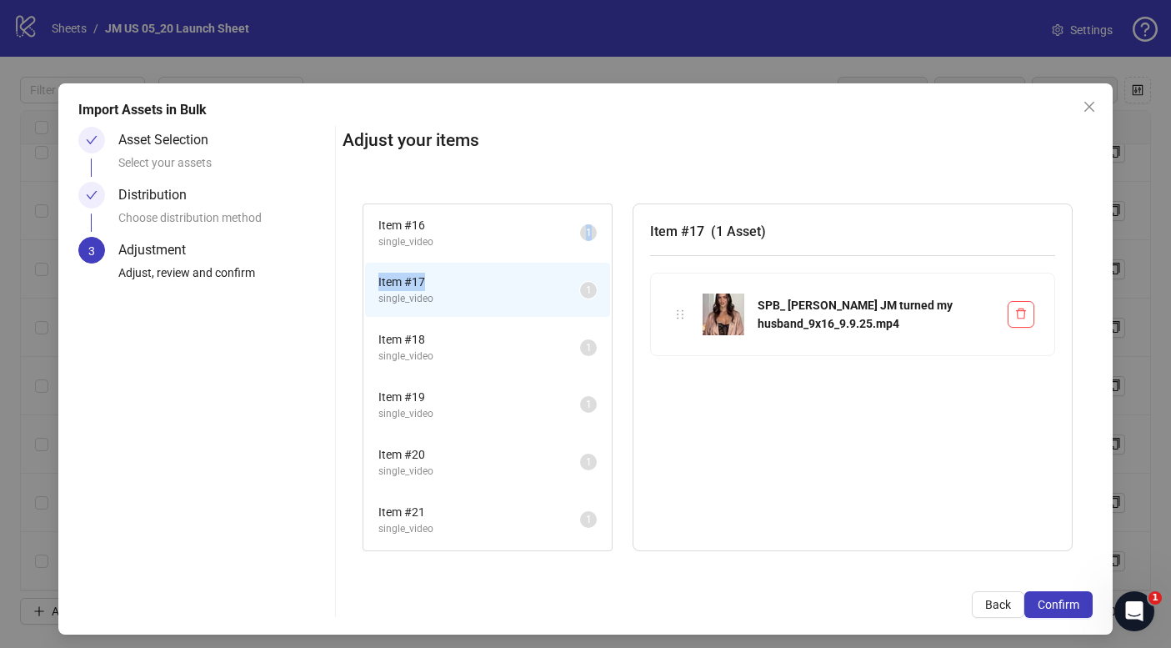
drag, startPoint x: 496, startPoint y: 289, endPoint x: 475, endPoint y: 235, distance: 58.0
click at [475, 235] on ul "Item # 16 single_video 1 Item # 17 single_video 1 Item # 18 single_video 1 Item…" at bounding box center [487, 548] width 248 height 688
click at [685, 365] on div "SPB_ [PERSON_NAME] JM turned my husband_9x16_9.9.25.mp4" at bounding box center [852, 321] width 405 height 97
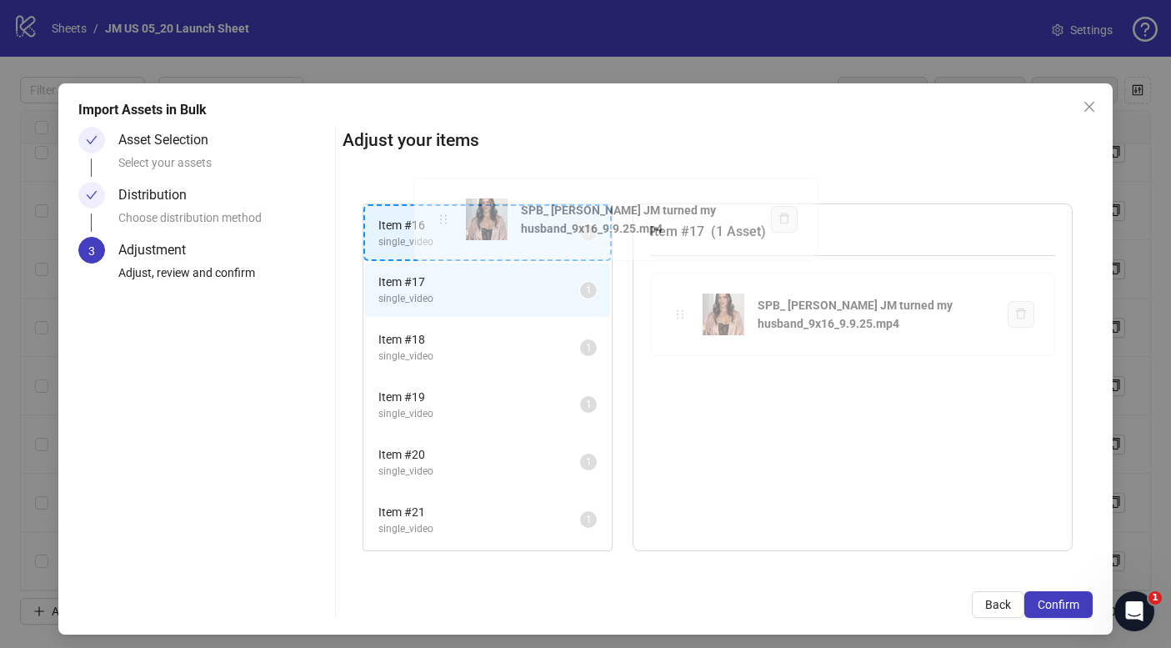
drag, startPoint x: 679, startPoint y: 317, endPoint x: 443, endPoint y: 223, distance: 254.7
click at [443, 223] on div "Item # 16 single_video 1 Item # 17 single_video 1 Item # 18 single_video 1 Item…" at bounding box center [718, 377] width 750 height 388
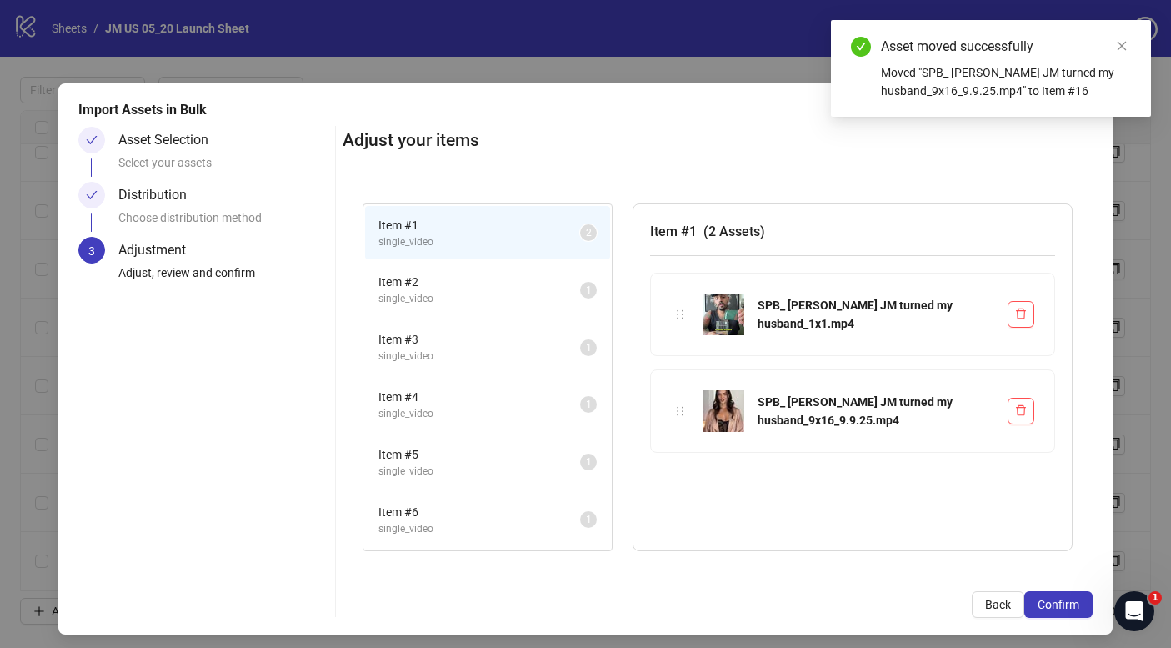
click at [449, 234] on span "single_video" at bounding box center [479, 242] width 202 height 16
click at [503, 296] on span "single_video" at bounding box center [479, 299] width 202 height 16
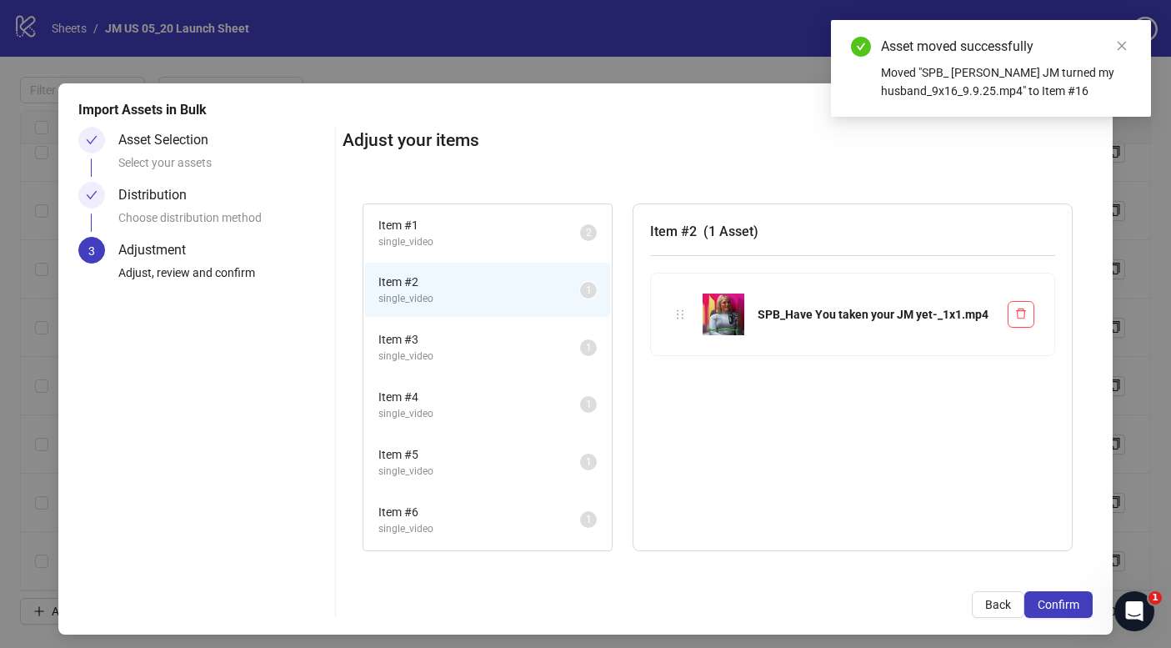
click at [504, 337] on span "Item # 3" at bounding box center [479, 339] width 202 height 18
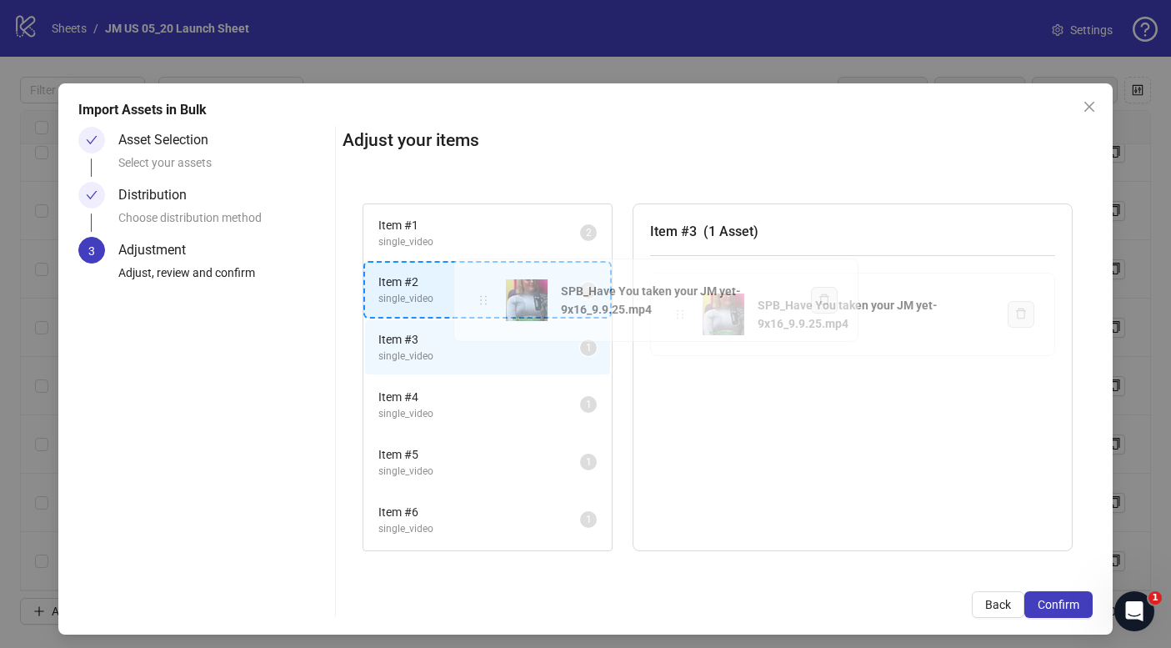
drag, startPoint x: 679, startPoint y: 315, endPoint x: 467, endPoint y: 300, distance: 213.0
click at [467, 300] on div "Item # 1 single_video 2 Item # 2 single_video 1 Item # 3 single_video 1 Item # …" at bounding box center [718, 377] width 750 height 388
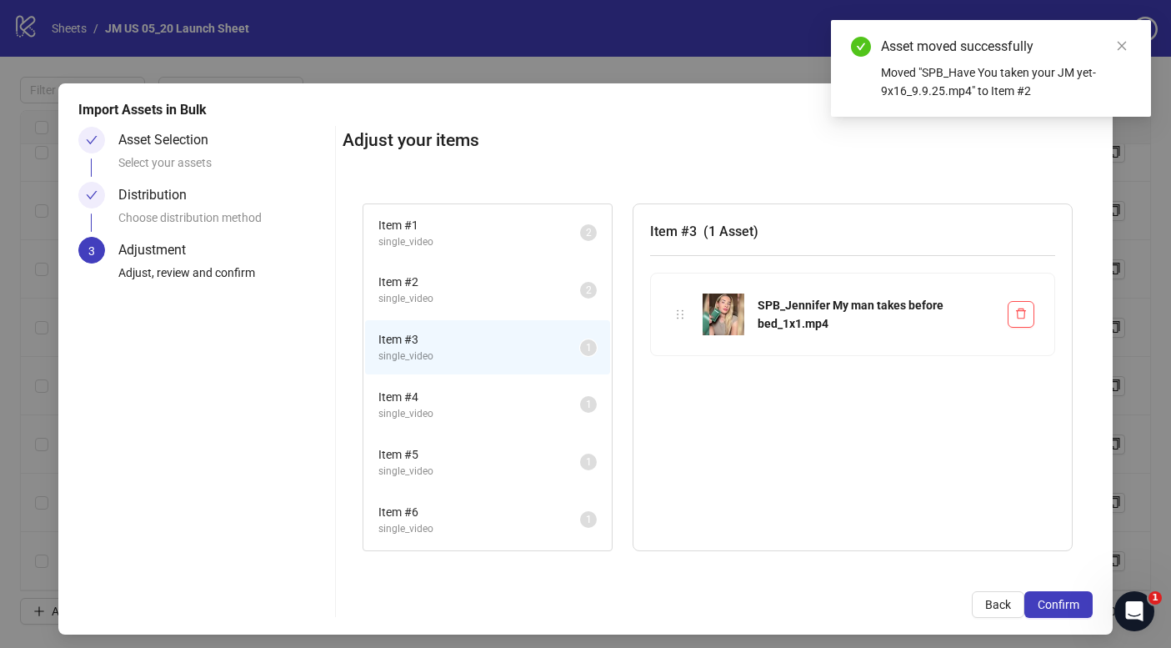
click at [508, 391] on span "Item # 4" at bounding box center [479, 397] width 202 height 18
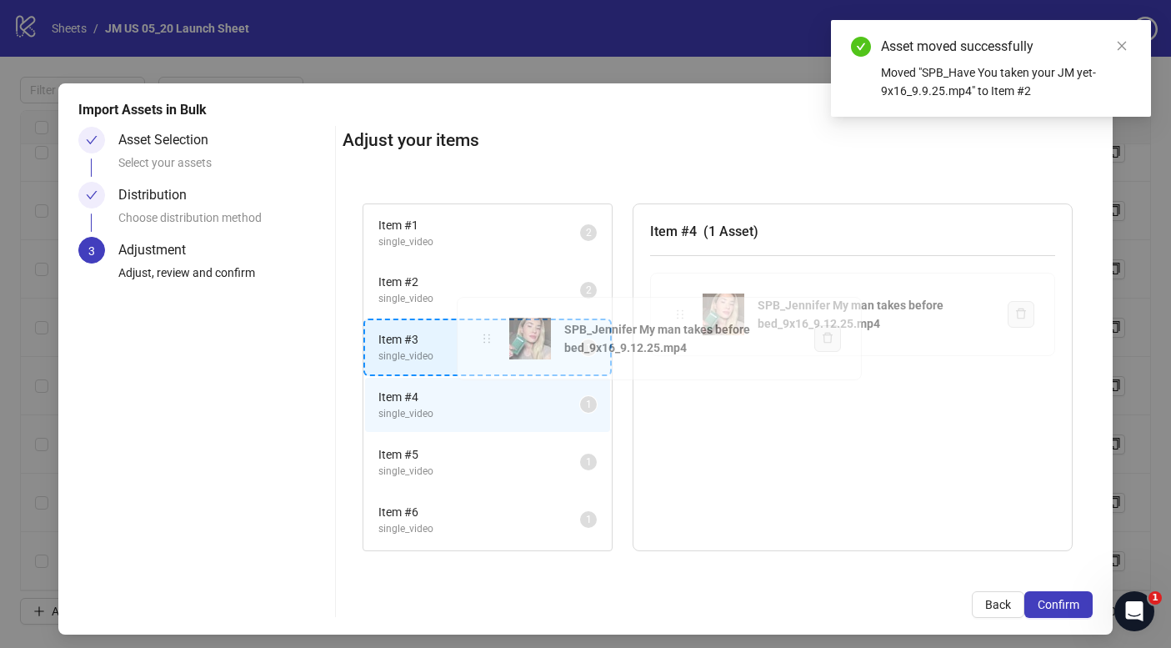
drag, startPoint x: 643, startPoint y: 319, endPoint x: 486, endPoint y: 341, distance: 158.2
click at [486, 341] on div "Item # 1 single_video 2 Item # 2 single_video 2 Item # 3 single_video 1 Item # …" at bounding box center [718, 377] width 750 height 388
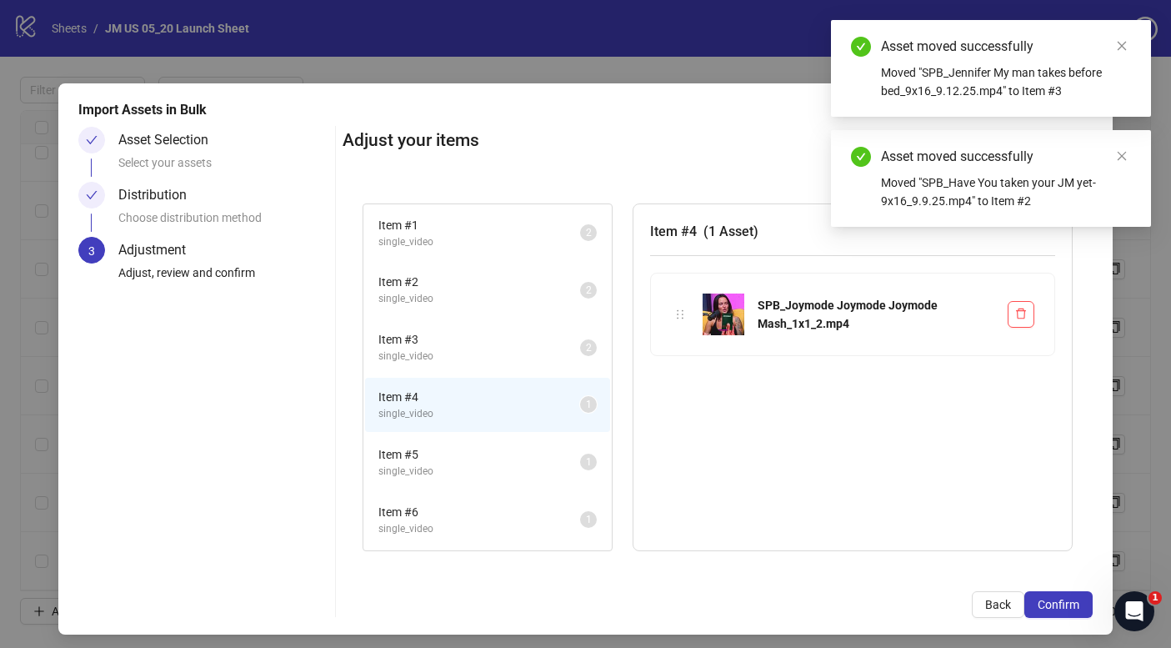
click at [493, 445] on span "Item # 5" at bounding box center [479, 454] width 202 height 18
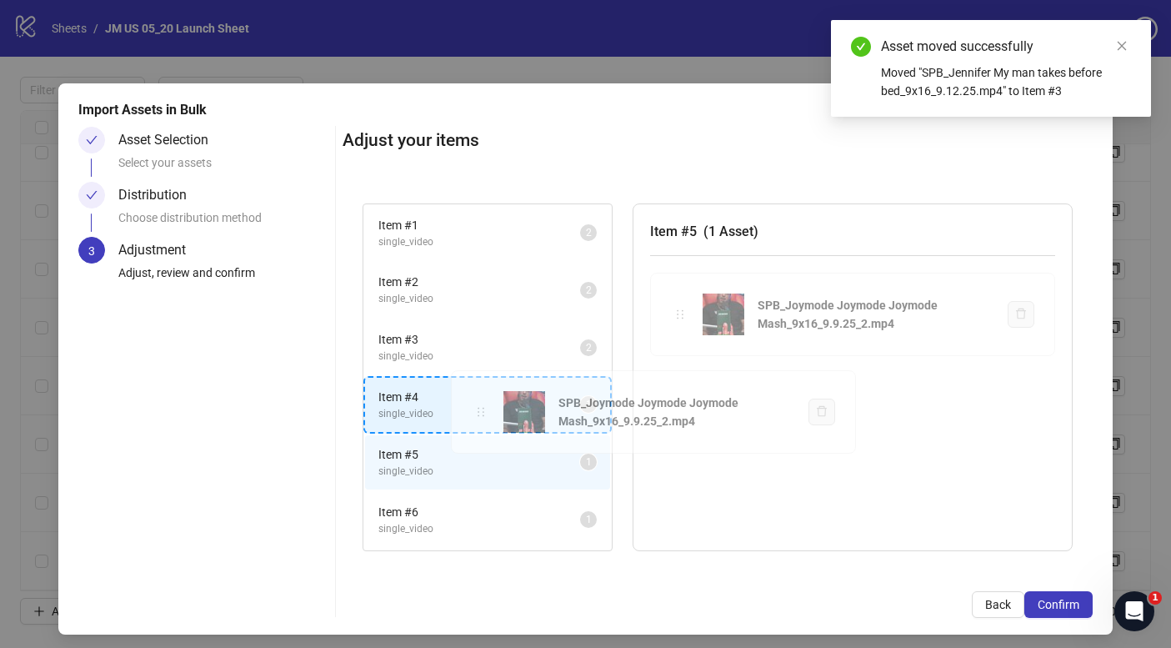
drag, startPoint x: 680, startPoint y: 313, endPoint x: 481, endPoint y: 411, distance: 221.8
click at [481, 411] on div "Item # 1 single_video 2 Item # 2 single_video 2 Item # 3 single_video 2 Item # …" at bounding box center [718, 377] width 750 height 388
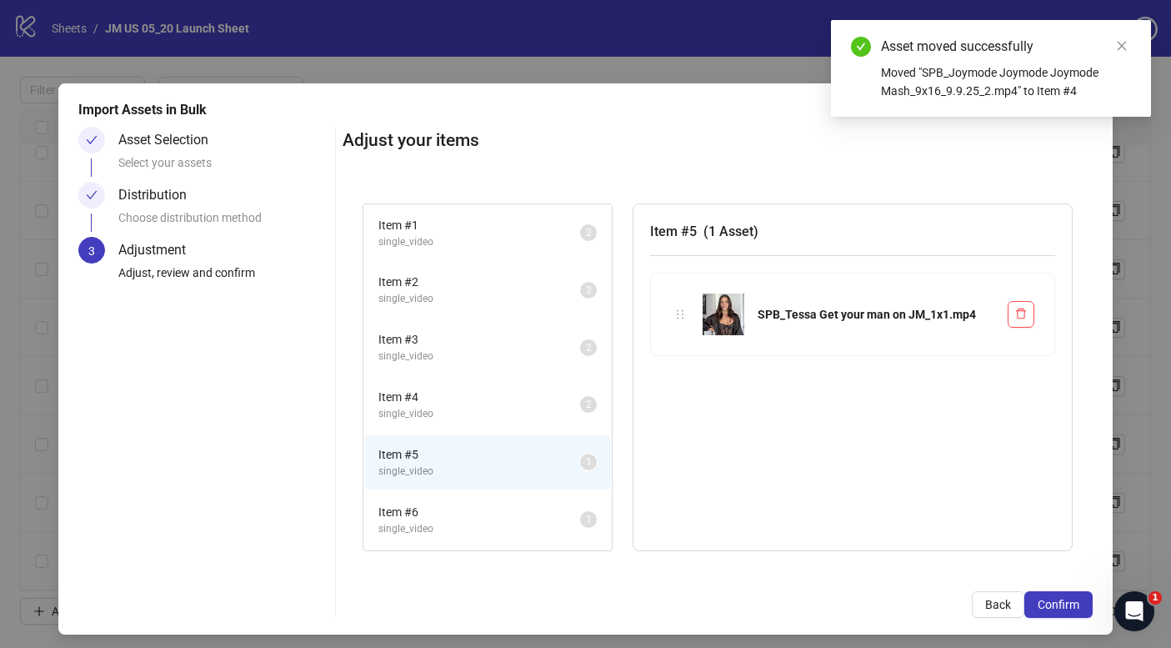
click at [468, 414] on span "single_video" at bounding box center [479, 414] width 202 height 16
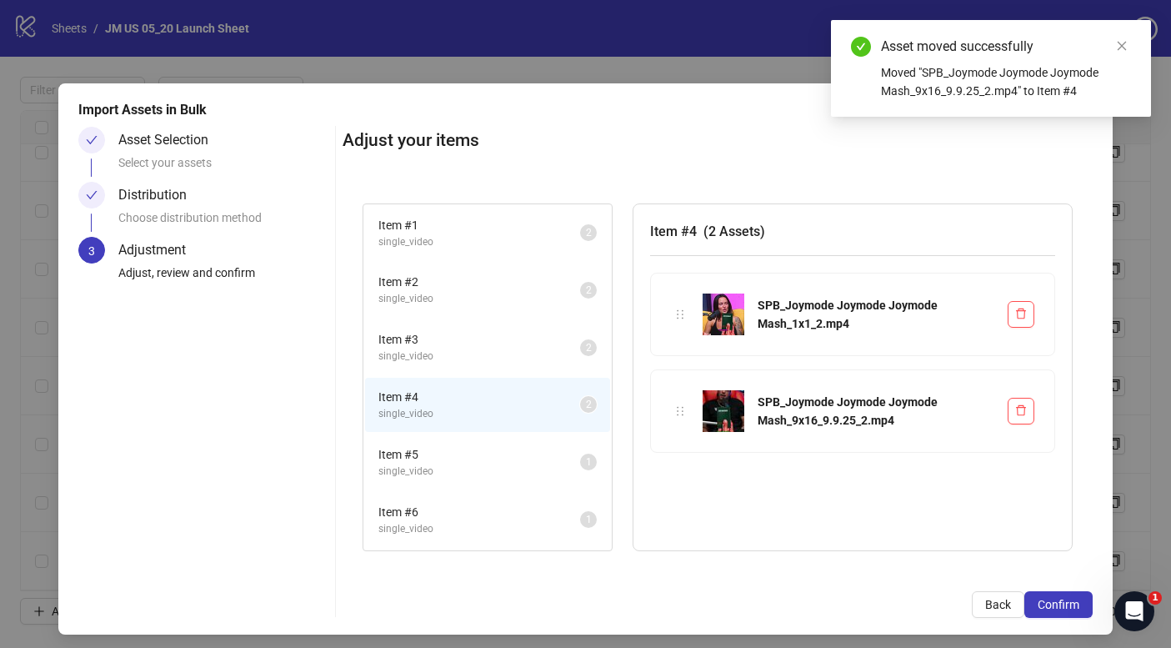
click at [470, 455] on span "Item # 5" at bounding box center [479, 454] width 202 height 18
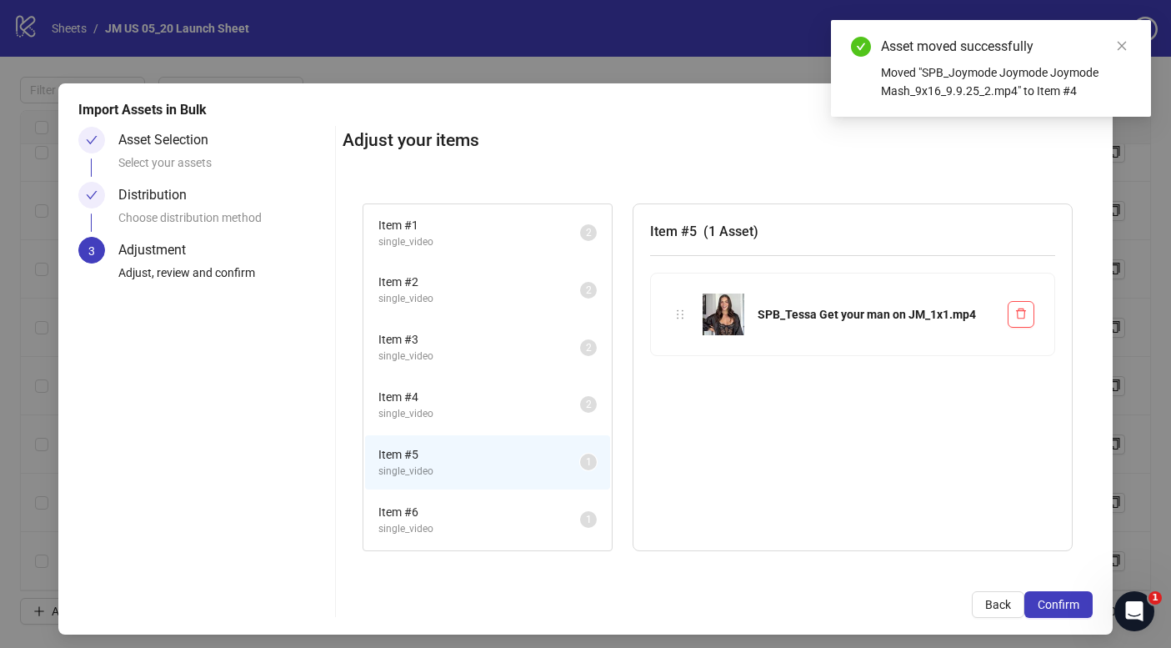
click at [470, 516] on span "Item # 6" at bounding box center [479, 512] width 202 height 18
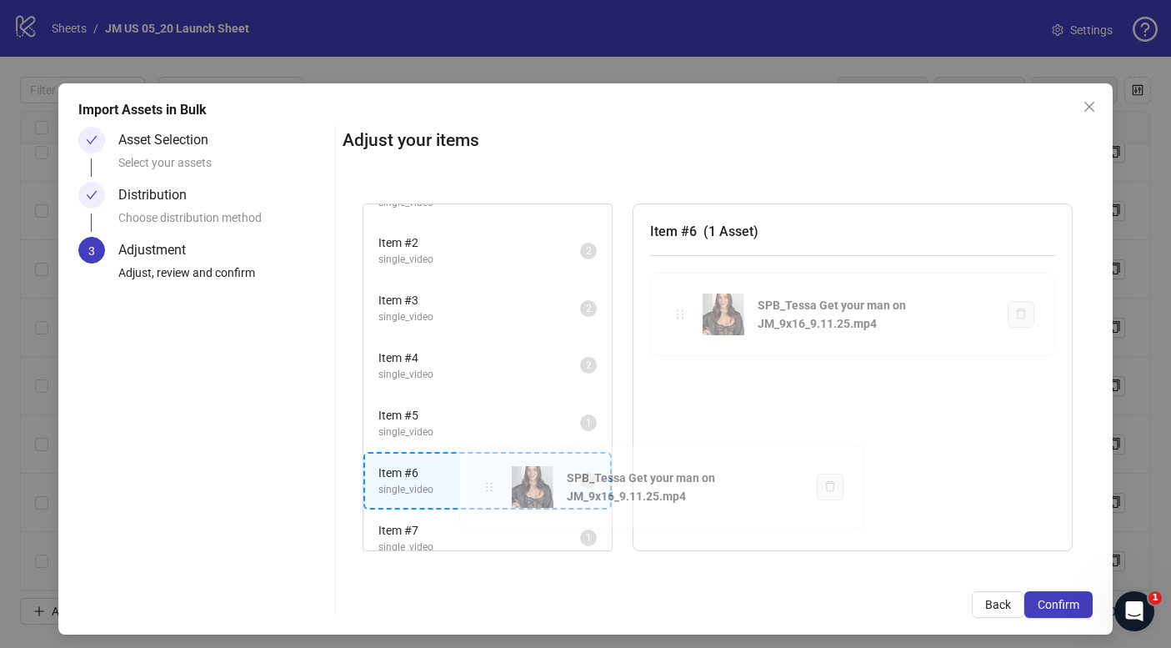
scroll to position [49, 0]
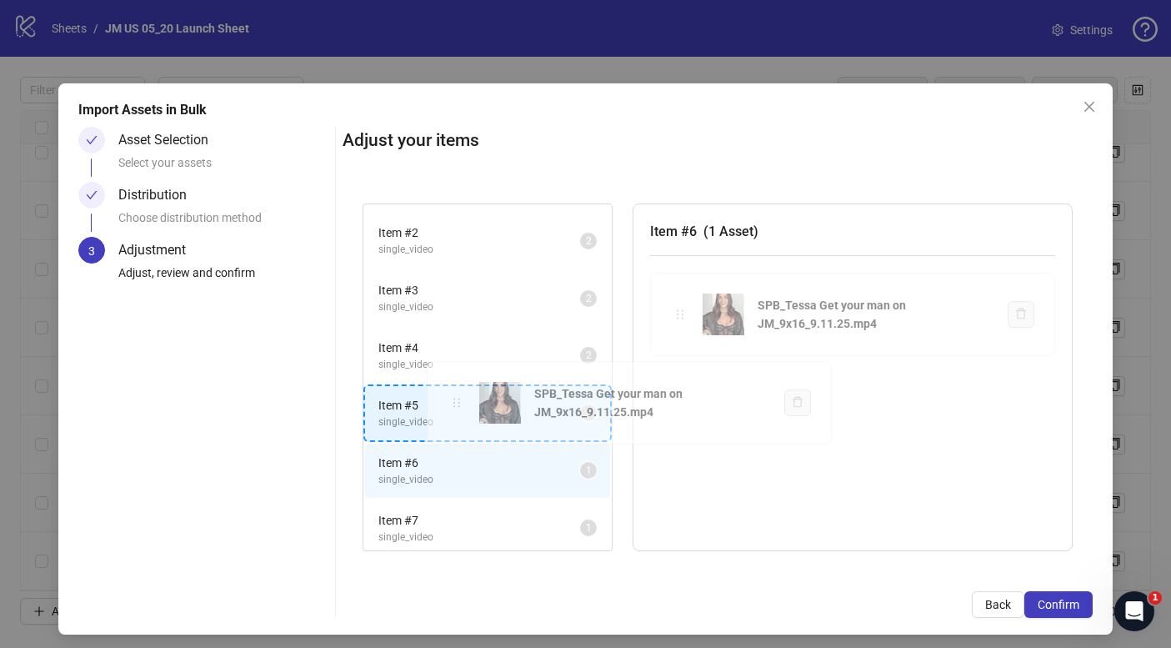
drag, startPoint x: 682, startPoint y: 317, endPoint x: 461, endPoint y: 409, distance: 239.4
click at [461, 409] on div "Item # 1 single_video 2 Item # 2 single_video 2 Item # 3 single_video 2 Item # …" at bounding box center [718, 377] width 750 height 388
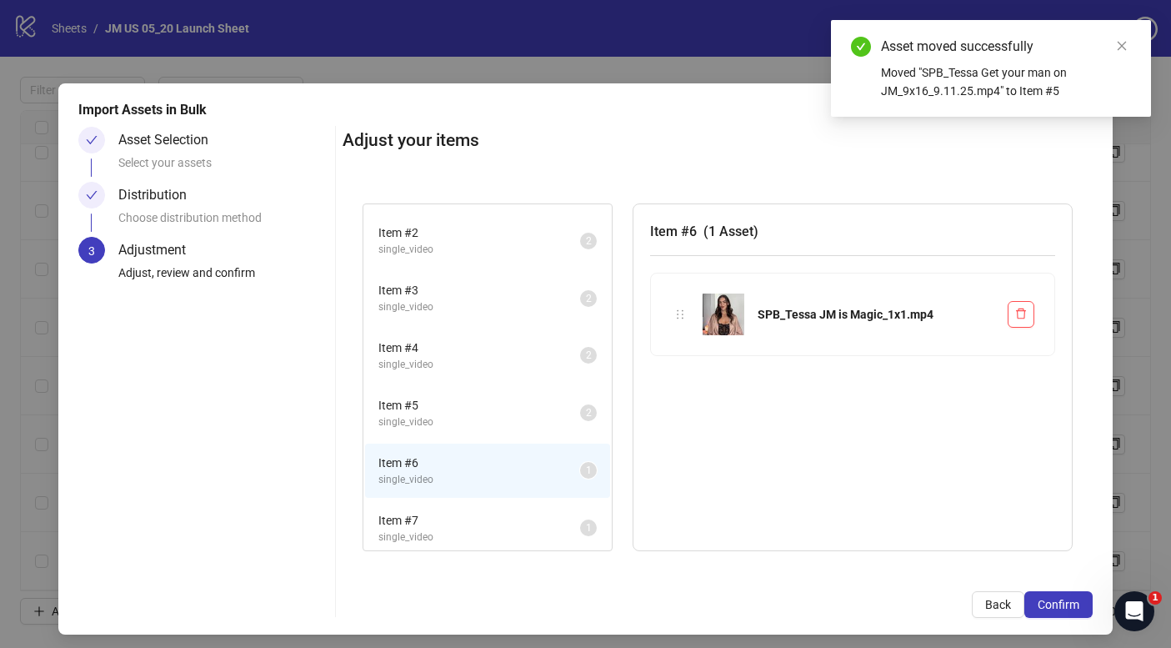
scroll to position [55, 0]
click at [477, 539] on li "Item # 7 single_video 1" at bounding box center [487, 522] width 245 height 54
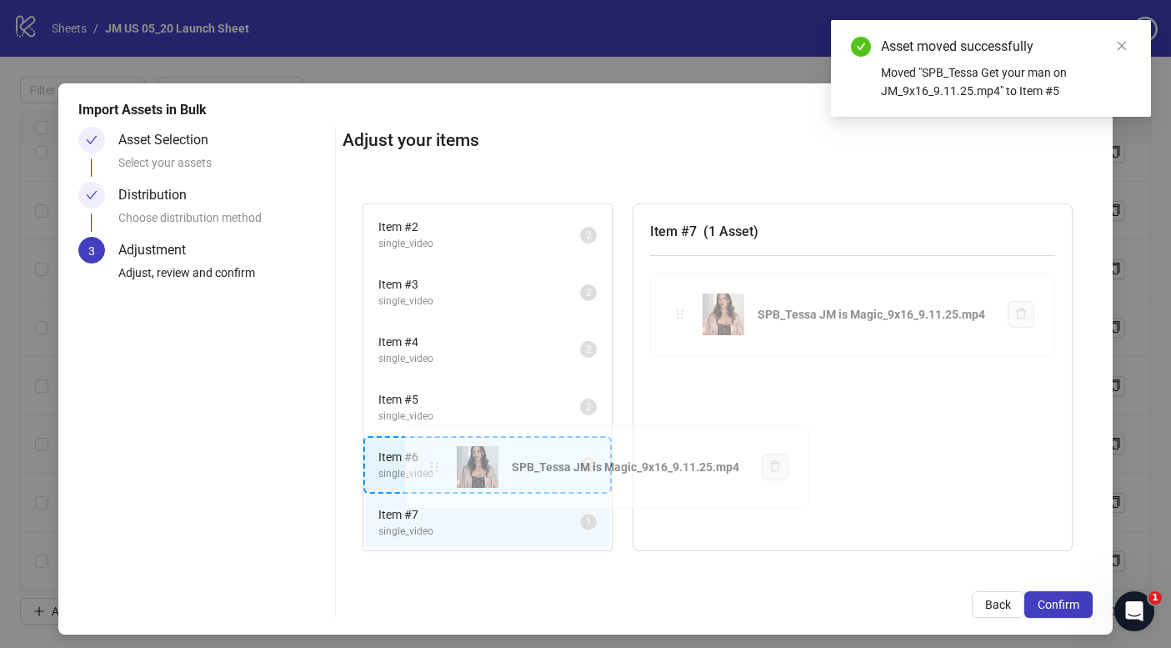
drag, startPoint x: 676, startPoint y: 316, endPoint x: 437, endPoint y: 465, distance: 281.9
click at [437, 465] on div "Item # 1 single_video 2 Item # 2 single_video 2 Item # 3 single_video 2 Item # …" at bounding box center [718, 377] width 750 height 388
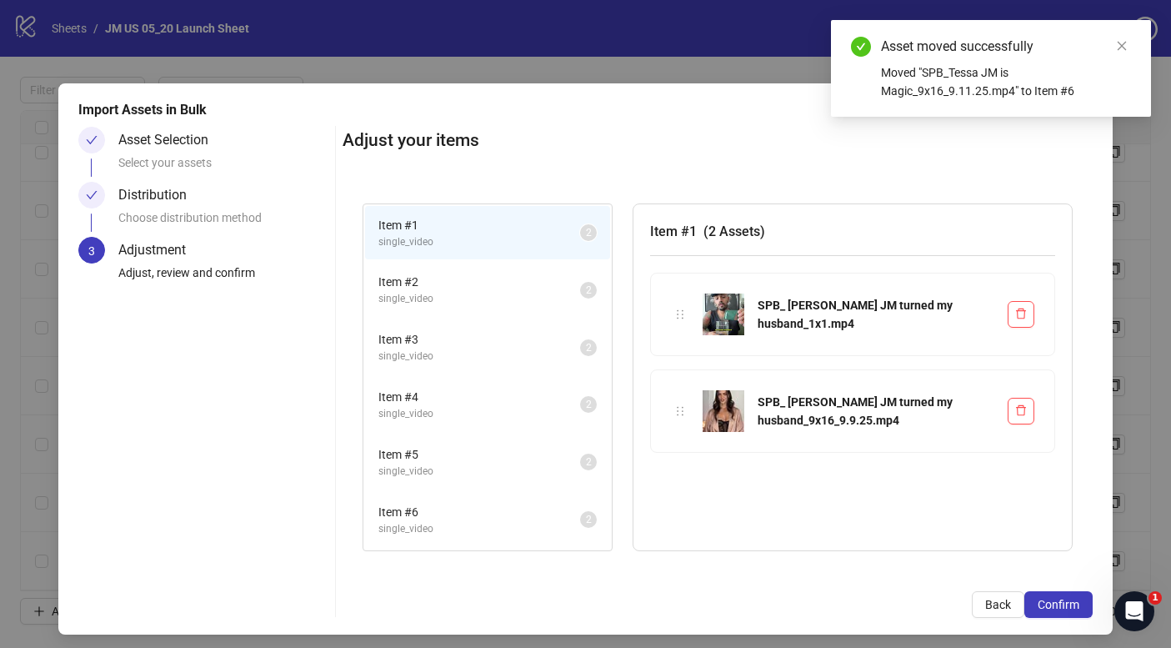
scroll to position [7, 0]
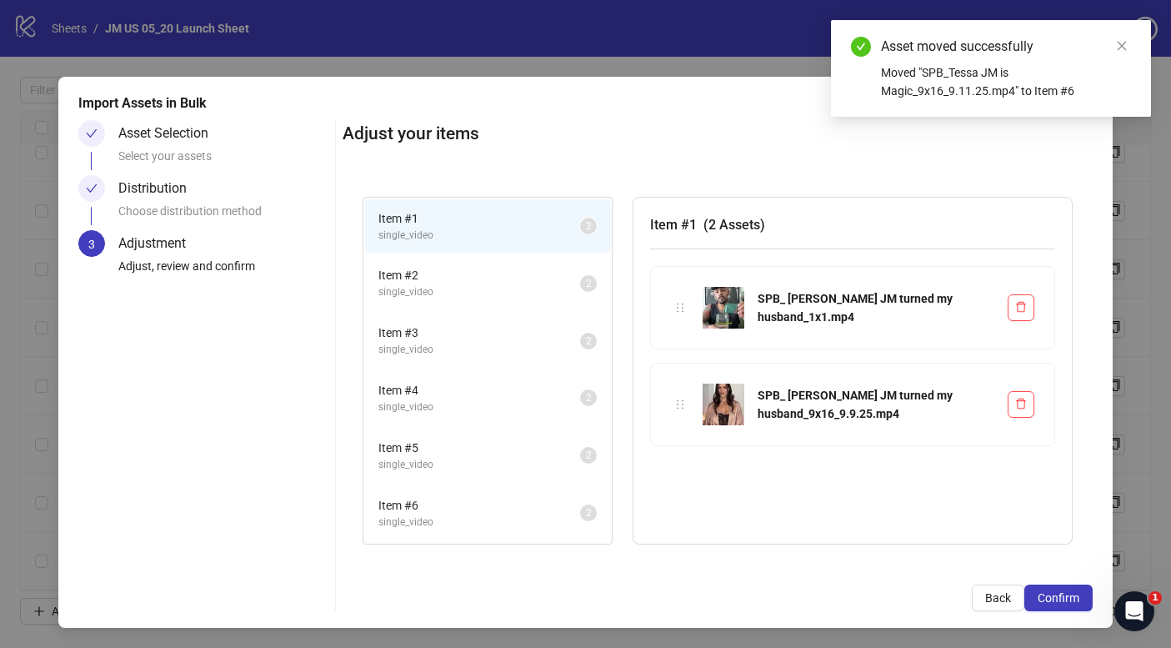
click at [428, 508] on span "Item # 6" at bounding box center [479, 505] width 202 height 18
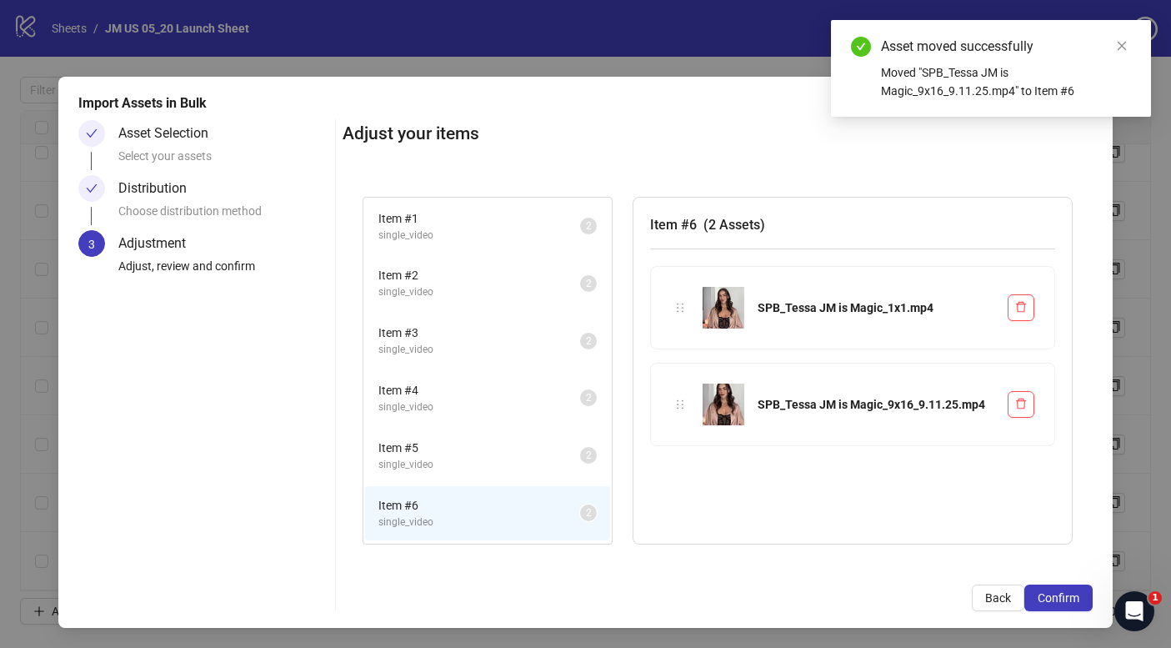
scroll to position [0, 0]
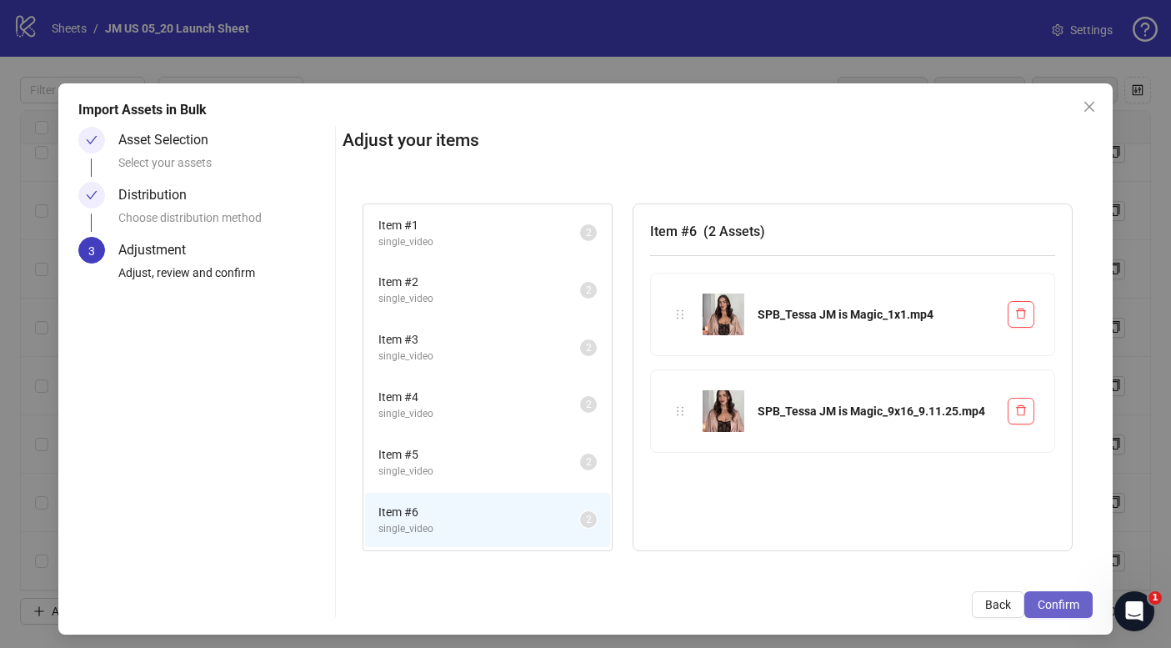
click at [1052, 595] on button "Confirm" at bounding box center [1058, 604] width 68 height 27
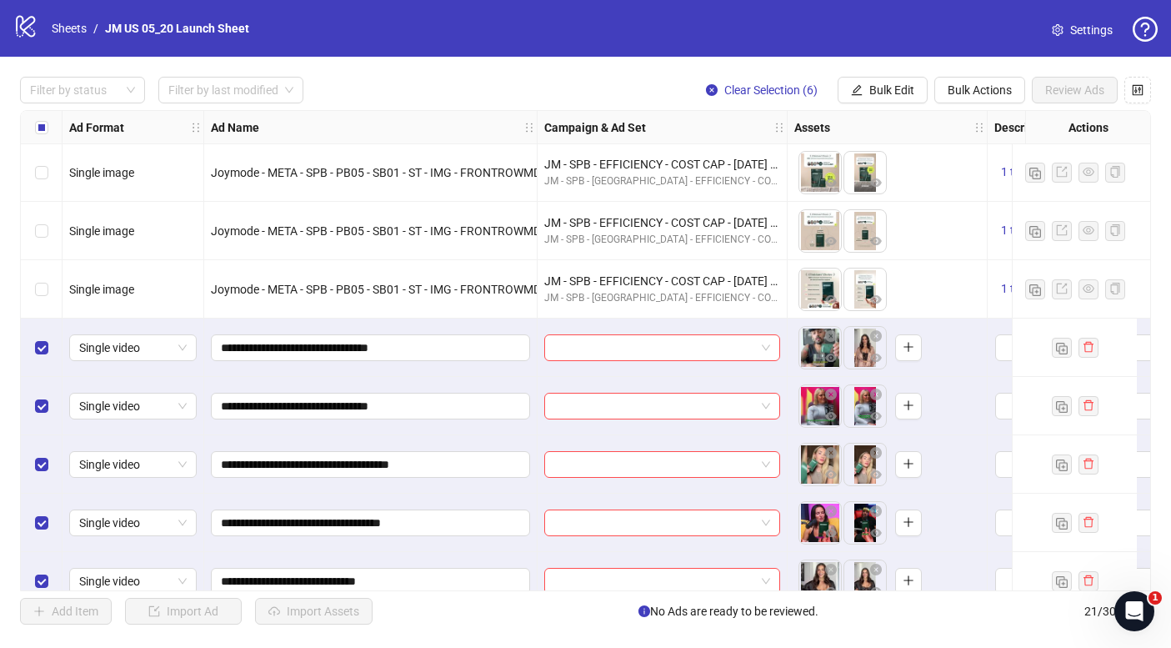
scroll to position [786, 0]
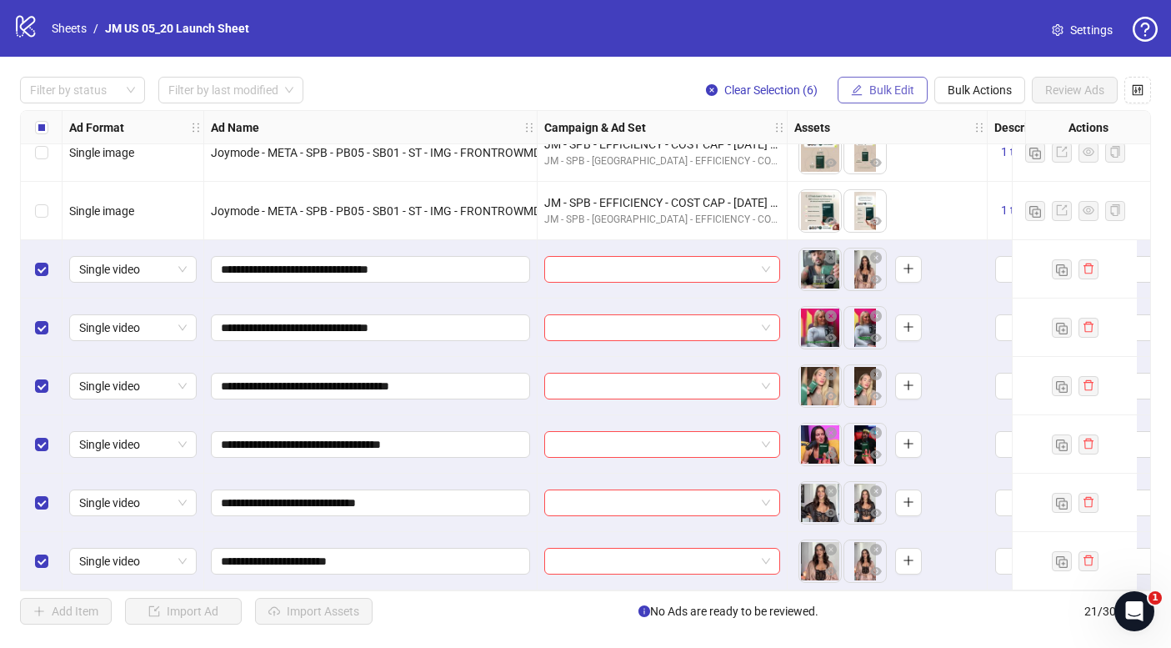
click at [898, 94] on span "Bulk Edit" at bounding box center [891, 89] width 45 height 13
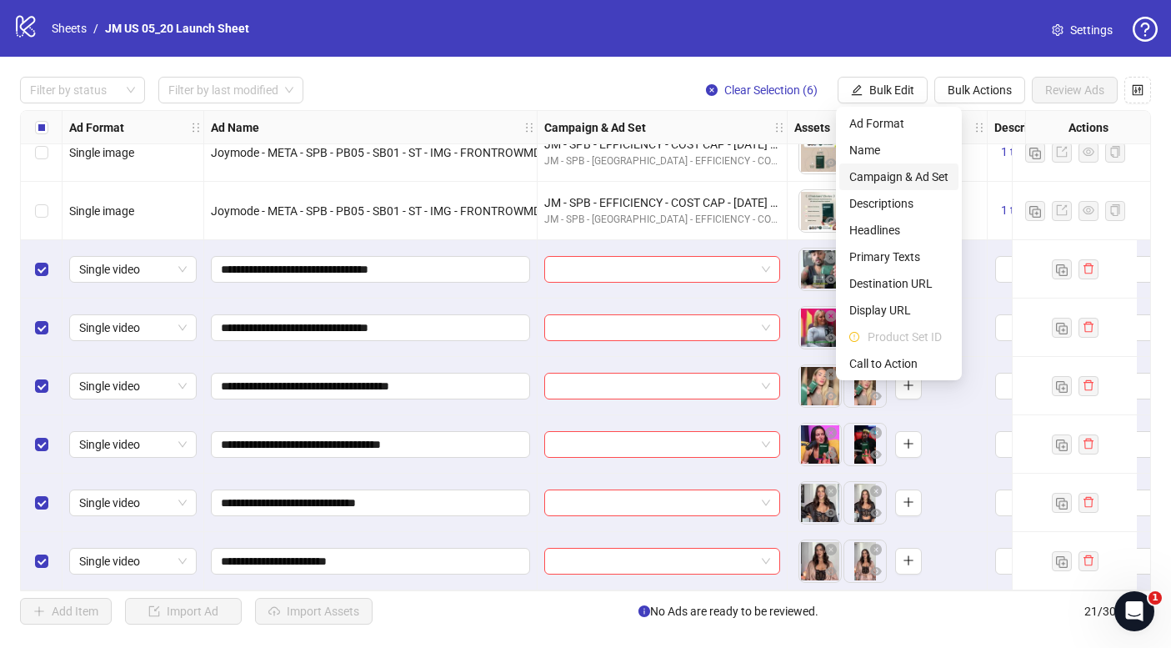
click at [913, 171] on span "Campaign & Ad Set" at bounding box center [898, 177] width 99 height 18
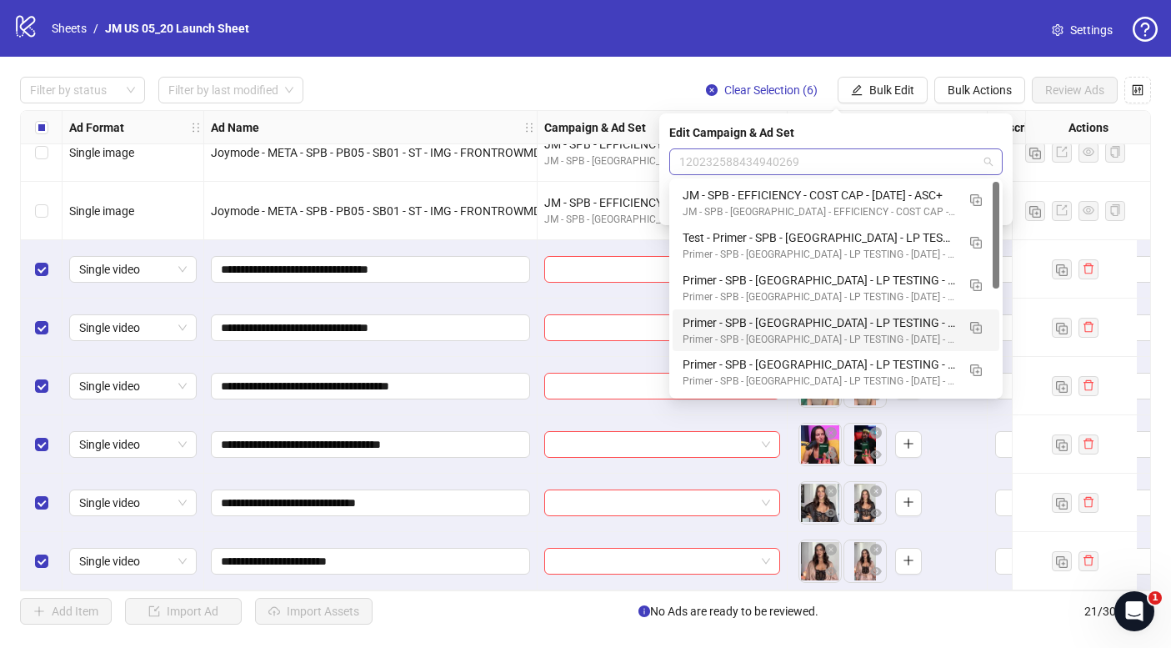
click at [778, 162] on span "120232588434940269" at bounding box center [835, 161] width 313 height 25
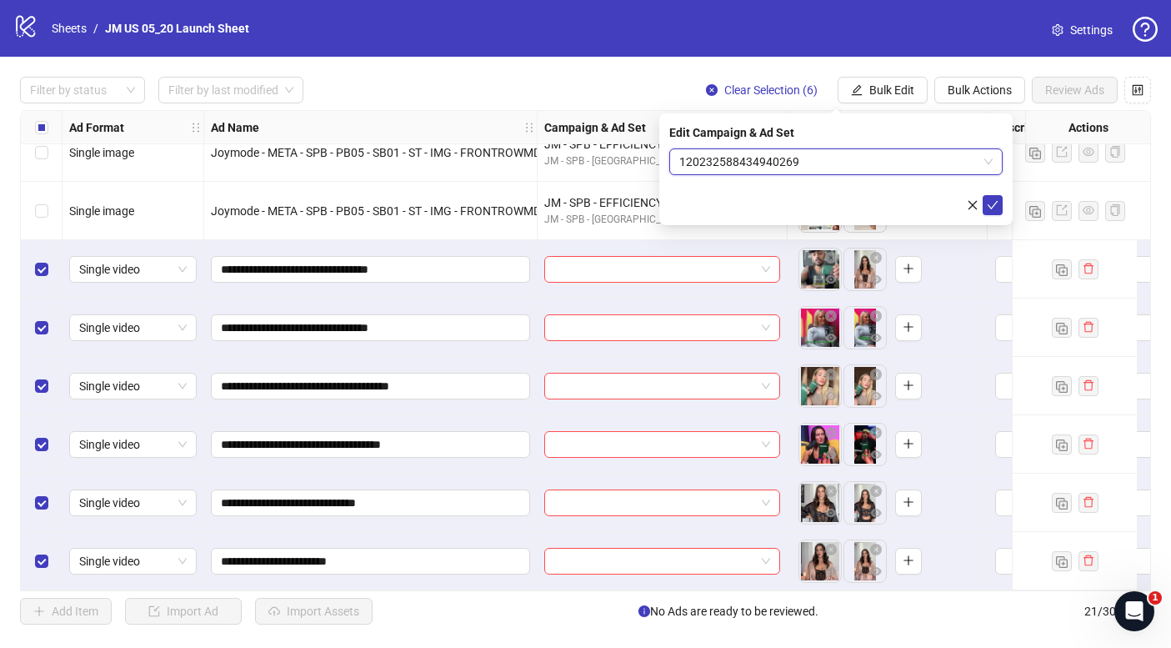
click at [685, 163] on span "120232588434940269" at bounding box center [835, 161] width 313 height 25
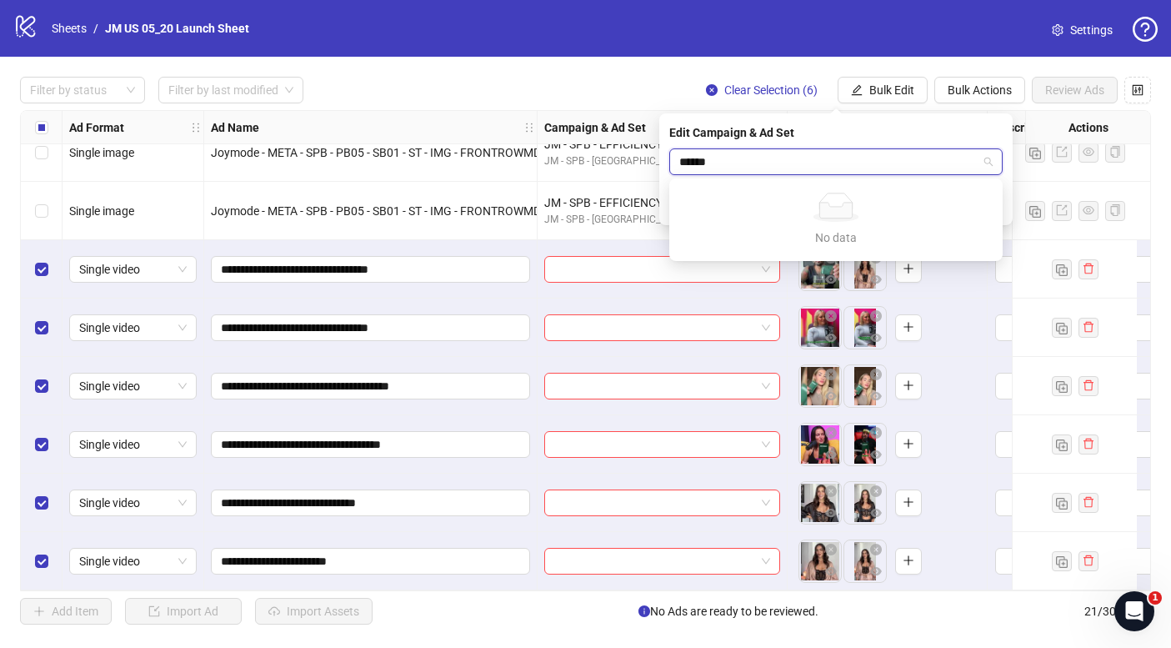
type input "*******"
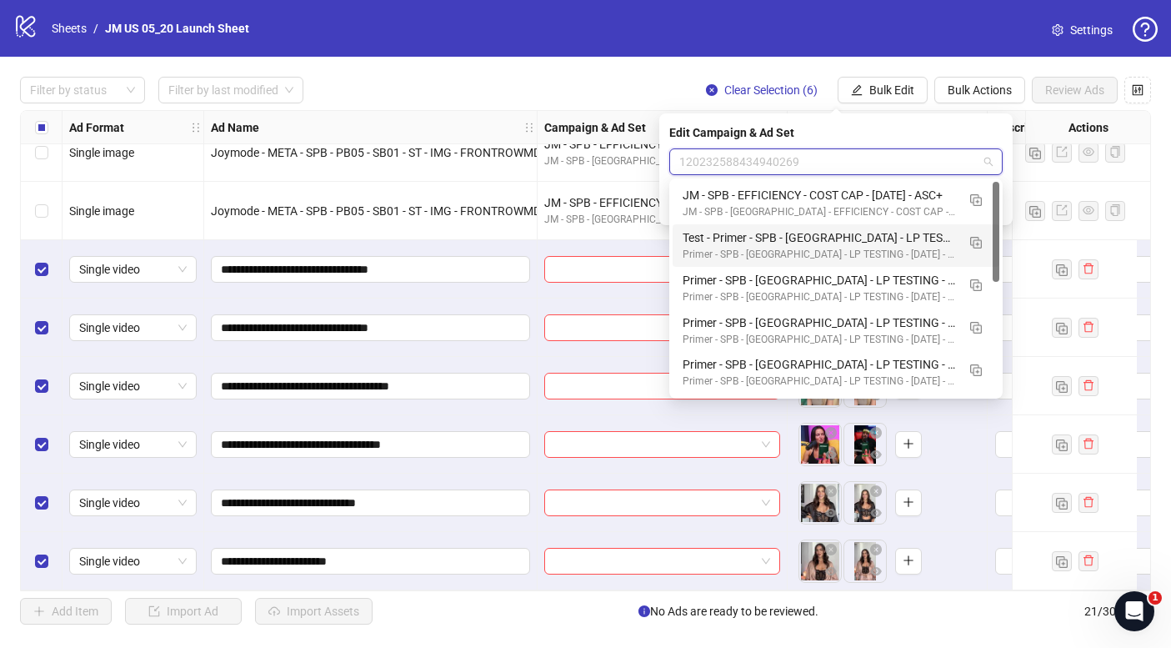
click at [634, 47] on div "logo/logo-mobile Sheets / JM US 05_20 Launch Sheet Settings" at bounding box center [585, 28] width 1171 height 57
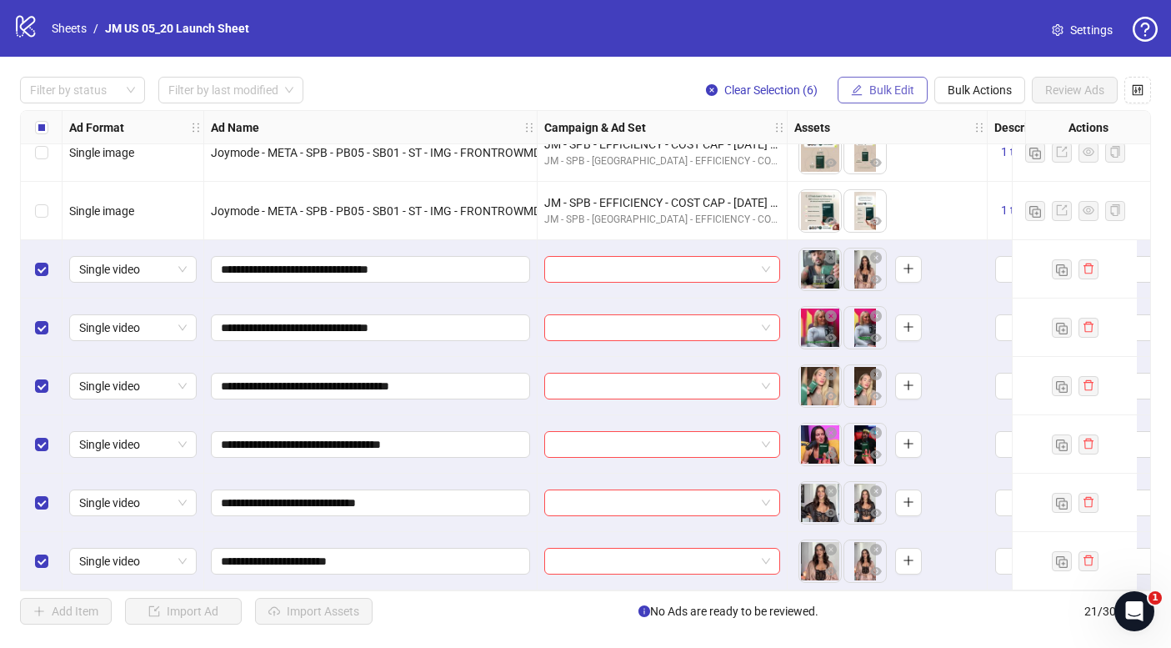
click at [905, 89] on span "Bulk Edit" at bounding box center [891, 89] width 45 height 13
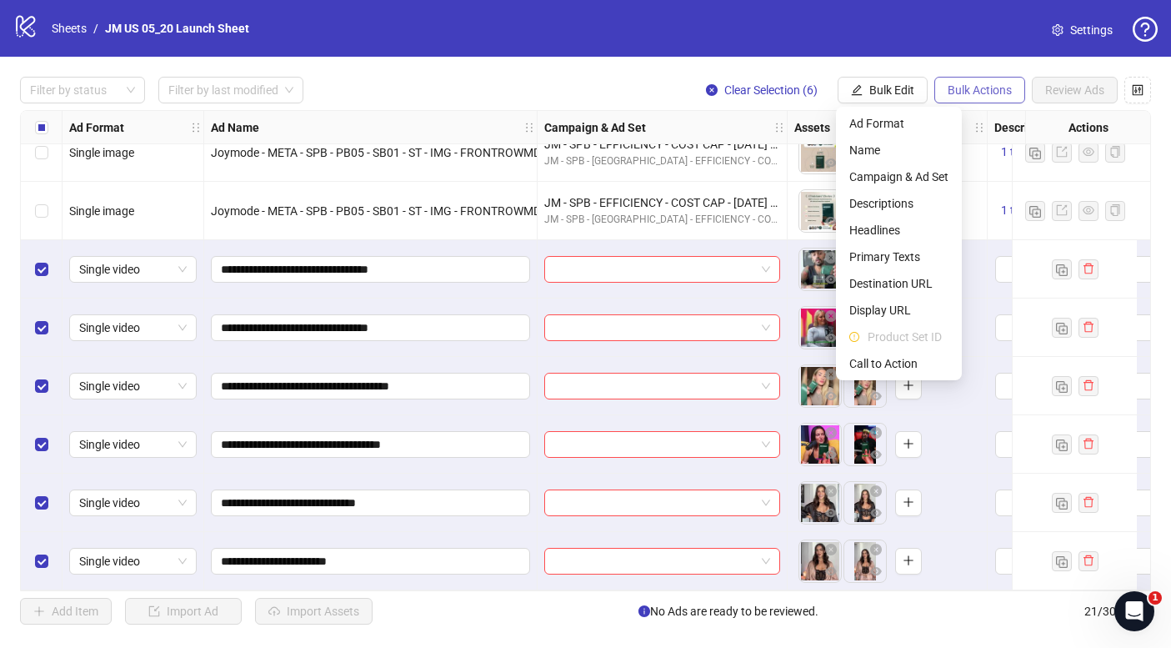
click at [952, 91] on span "Bulk Actions" at bounding box center [980, 89] width 64 height 13
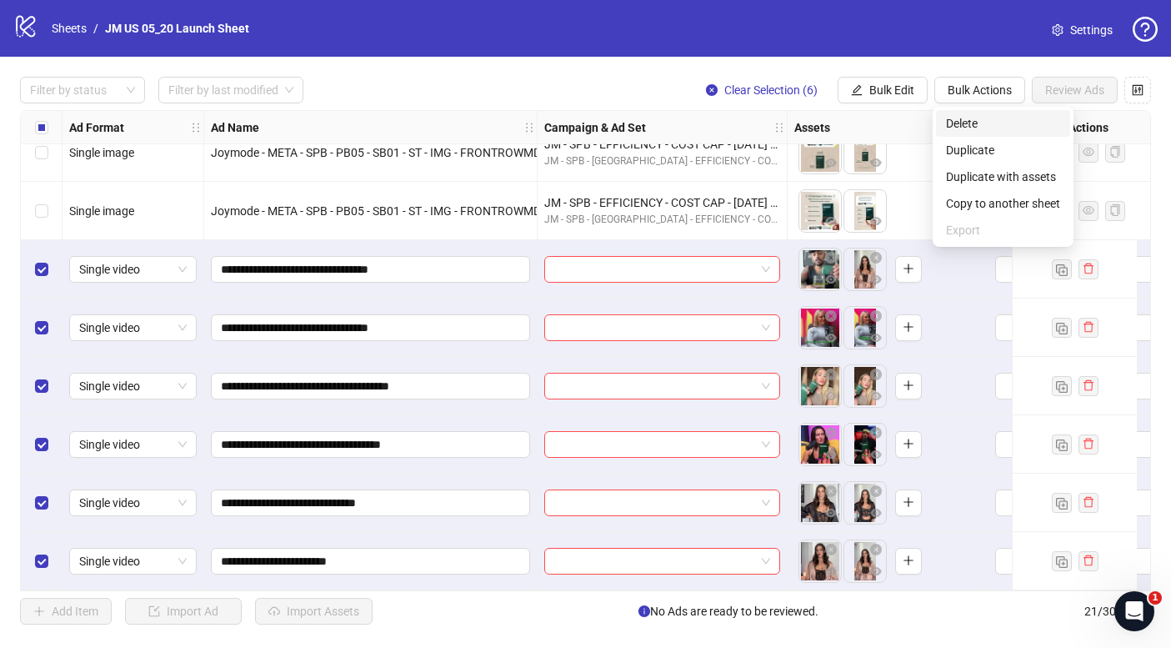
click at [988, 128] on span "Delete" at bounding box center [1003, 123] width 114 height 18
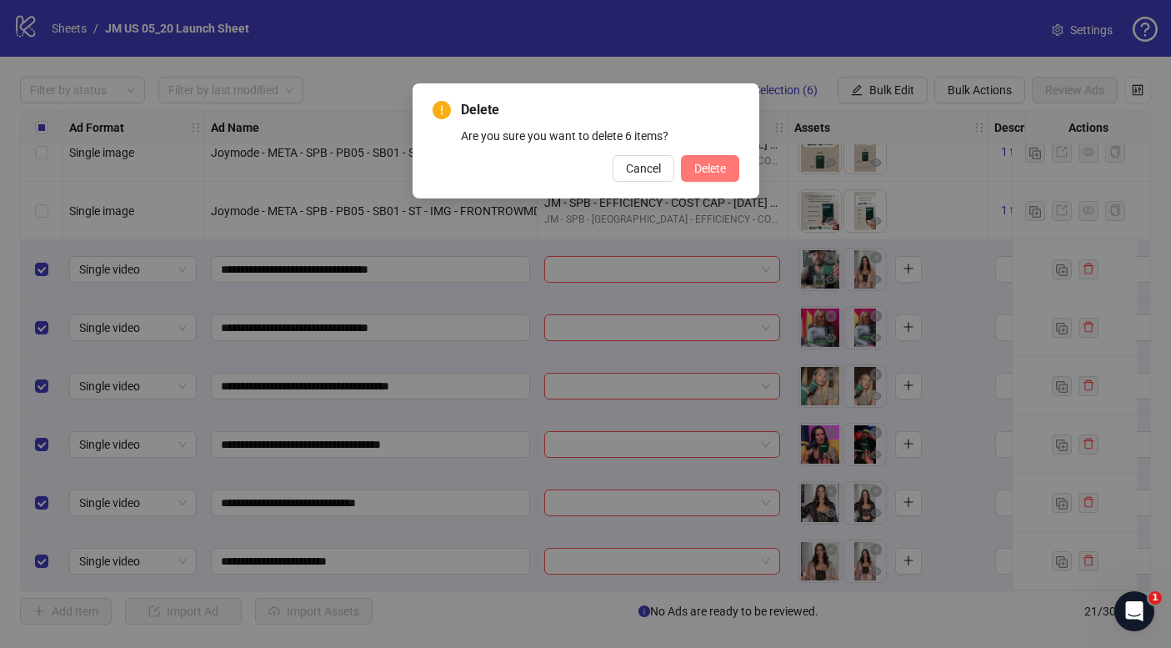
click at [717, 167] on span "Delete" at bounding box center [710, 168] width 32 height 13
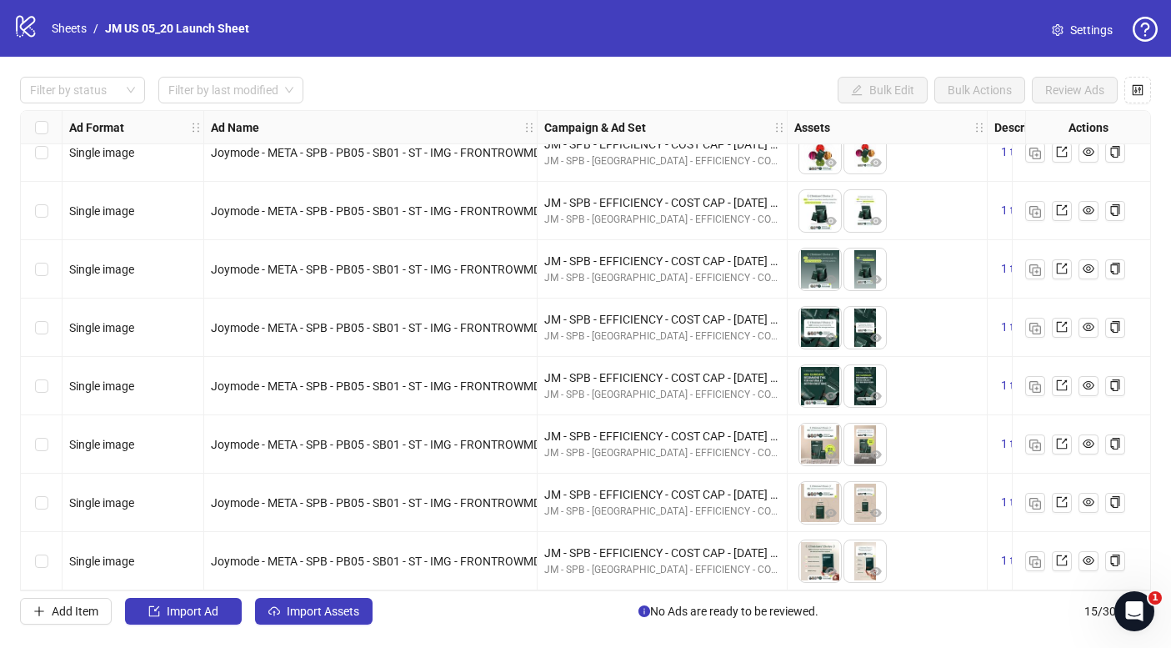
click at [544, 68] on div "Filter by status Filter by last modified Bulk Edit Bulk Actions Review Ads Ad F…" at bounding box center [585, 351] width 1171 height 588
click at [1136, 620] on div "Open Intercom Messenger" at bounding box center [1131, 608] width 55 height 55
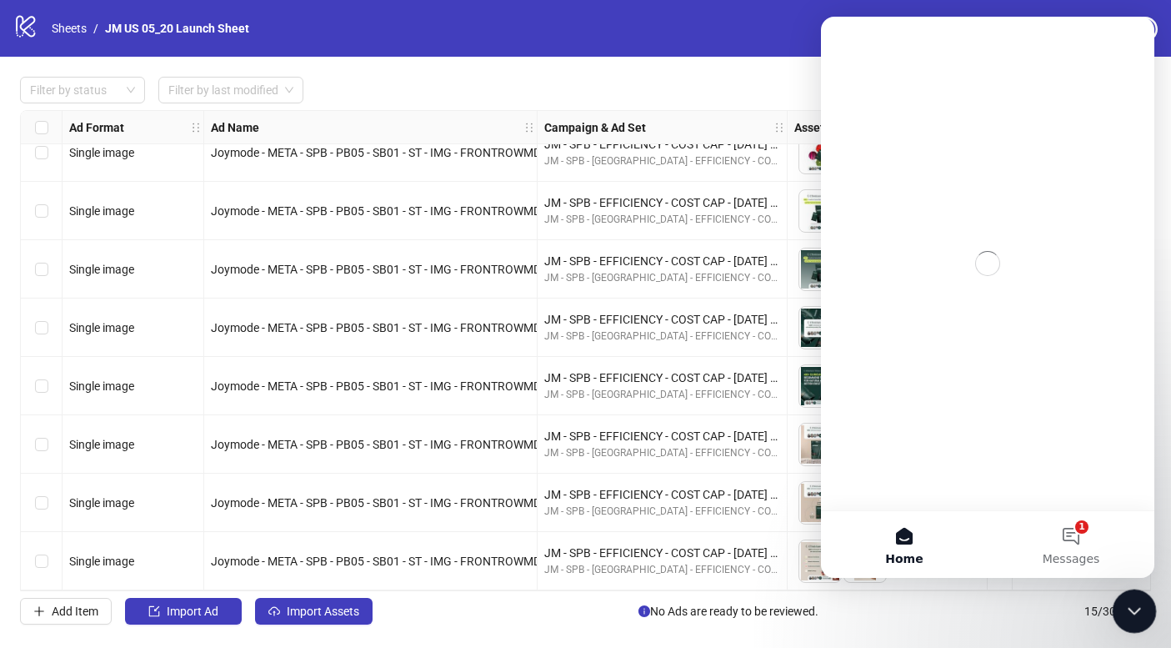
scroll to position [0, 0]
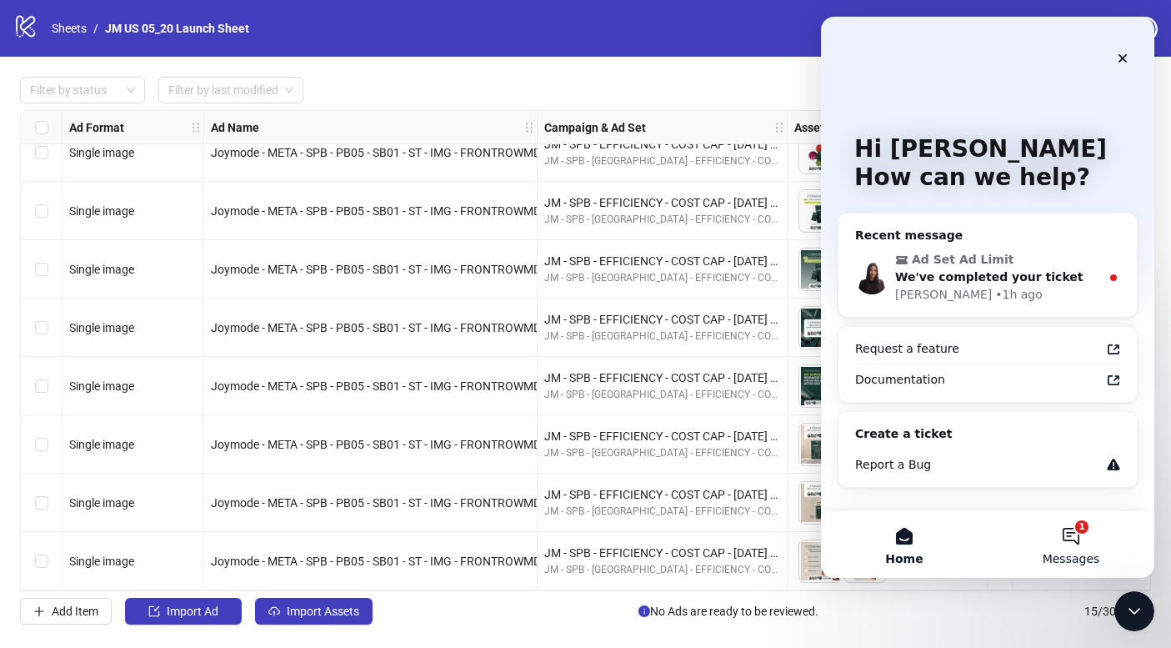
click at [1074, 540] on button "1 Messages" at bounding box center [1071, 544] width 167 height 67
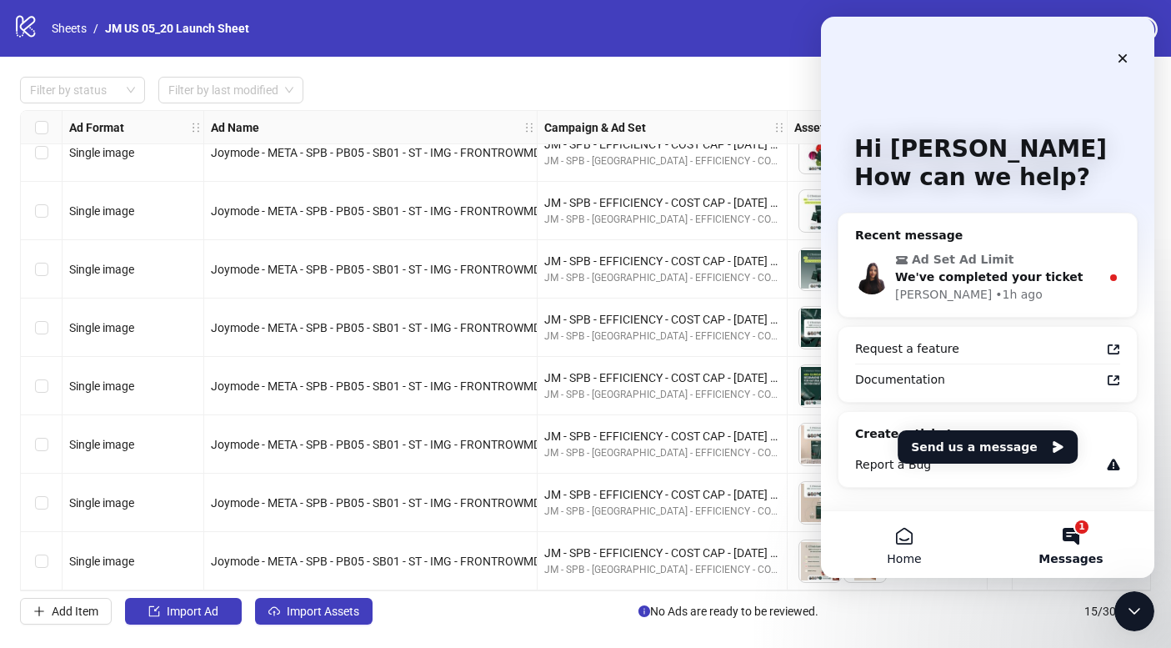
click at [909, 549] on button "Home" at bounding box center [904, 544] width 167 height 67
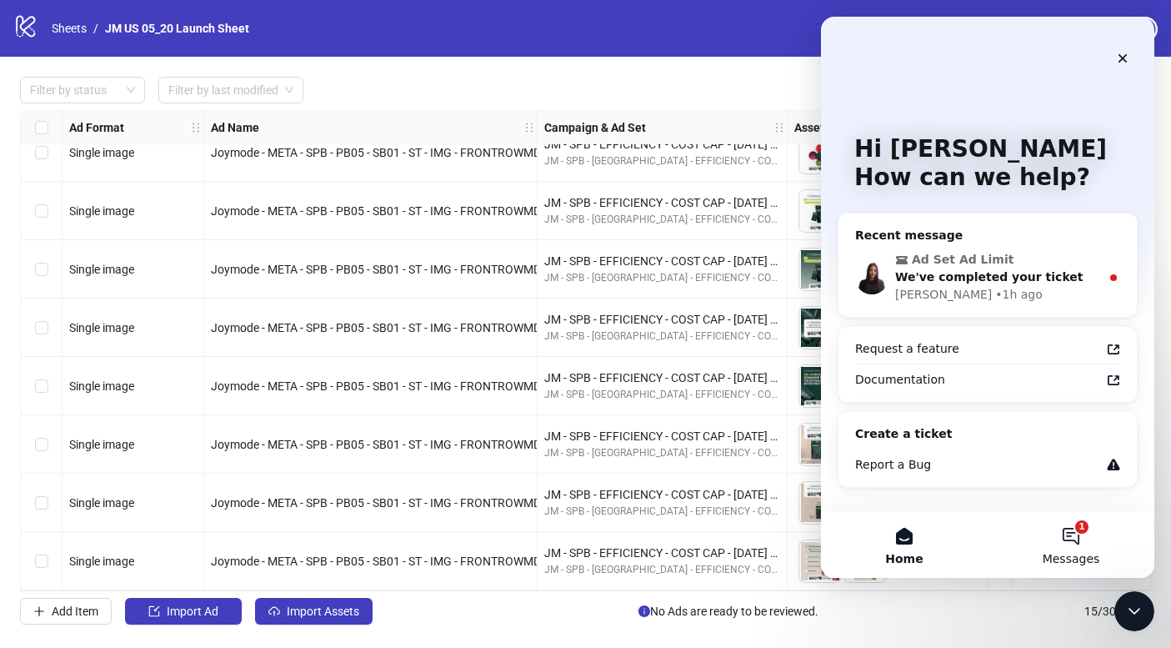
click at [1066, 535] on button "1 Messages" at bounding box center [1071, 544] width 167 height 67
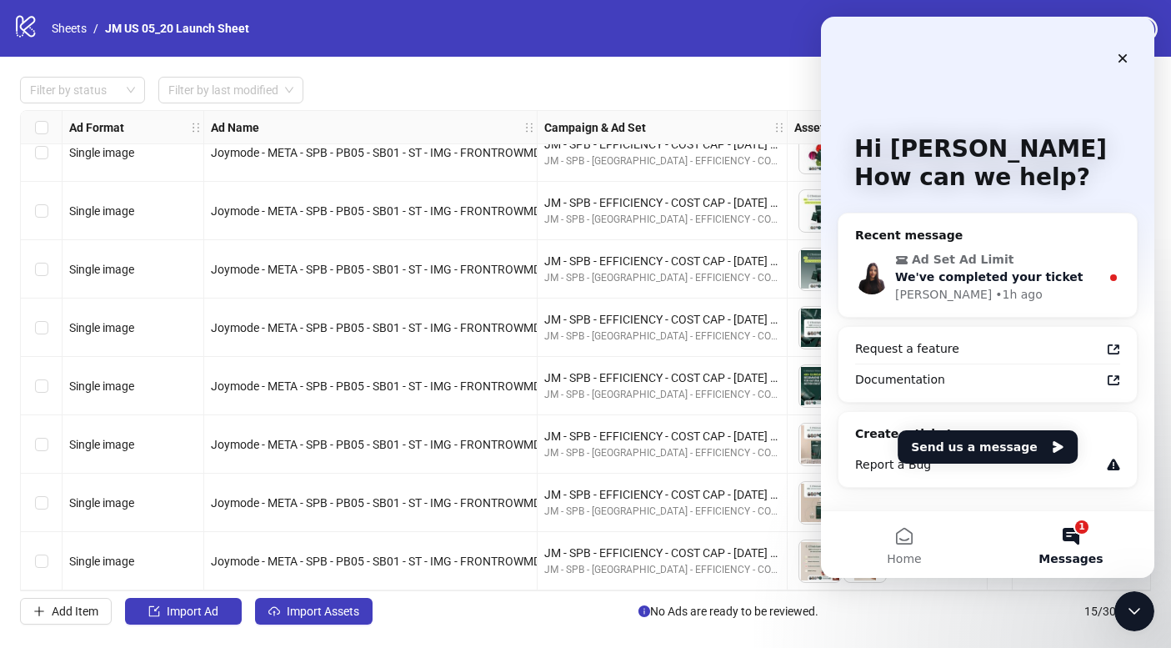
click at [1039, 251] on span "Ad Set Ad Limit" at bounding box center [989, 260] width 188 height 18
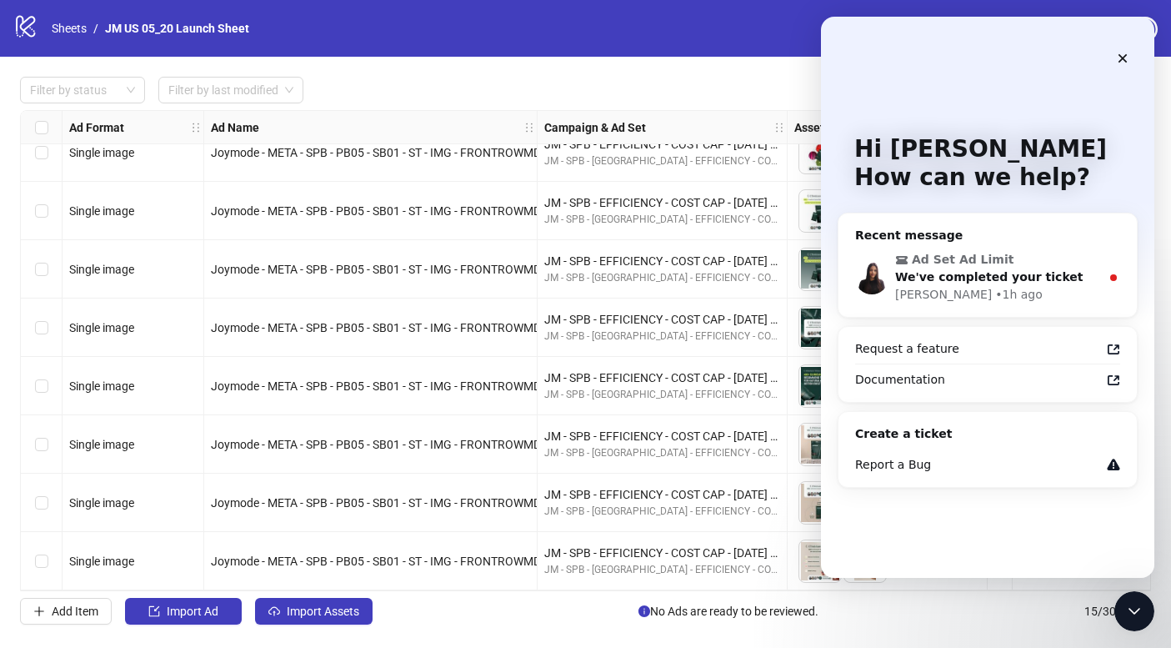
click at [1040, 291] on div "[PERSON_NAME] • 1h ago" at bounding box center [997, 295] width 205 height 18
click at [994, 281] on span "We've completed your ticket" at bounding box center [989, 276] width 188 height 13
click at [1119, 61] on icon "Close" at bounding box center [1122, 58] width 9 height 9
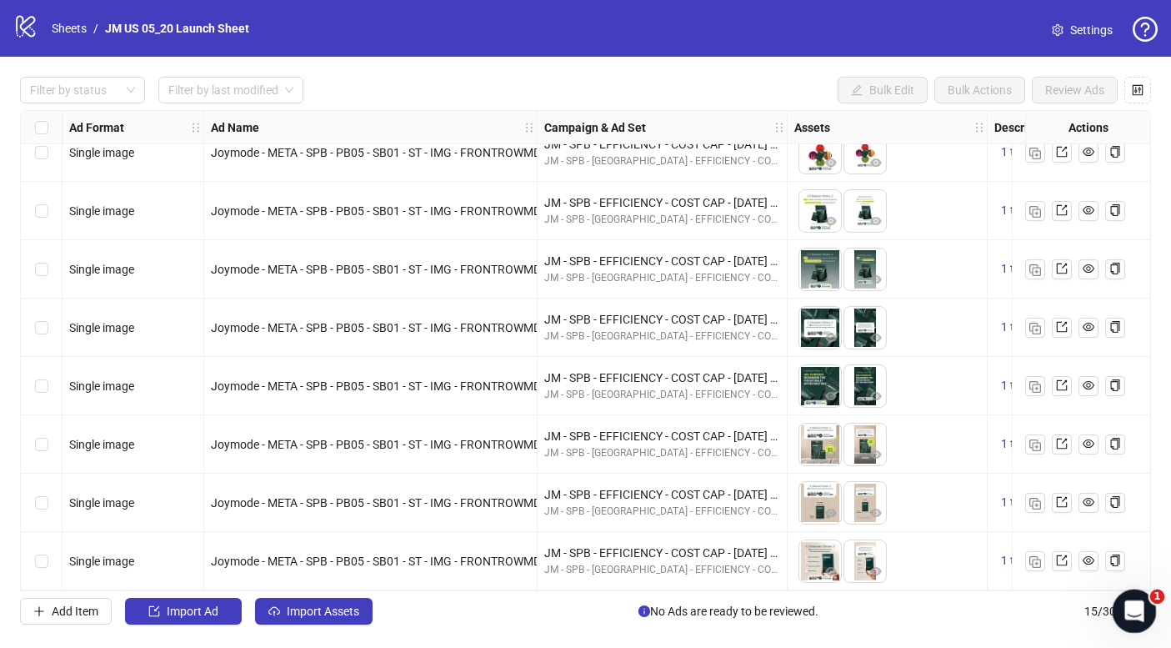
click at [1125, 603] on icon "Open Intercom Messenger" at bounding box center [1132, 609] width 28 height 28
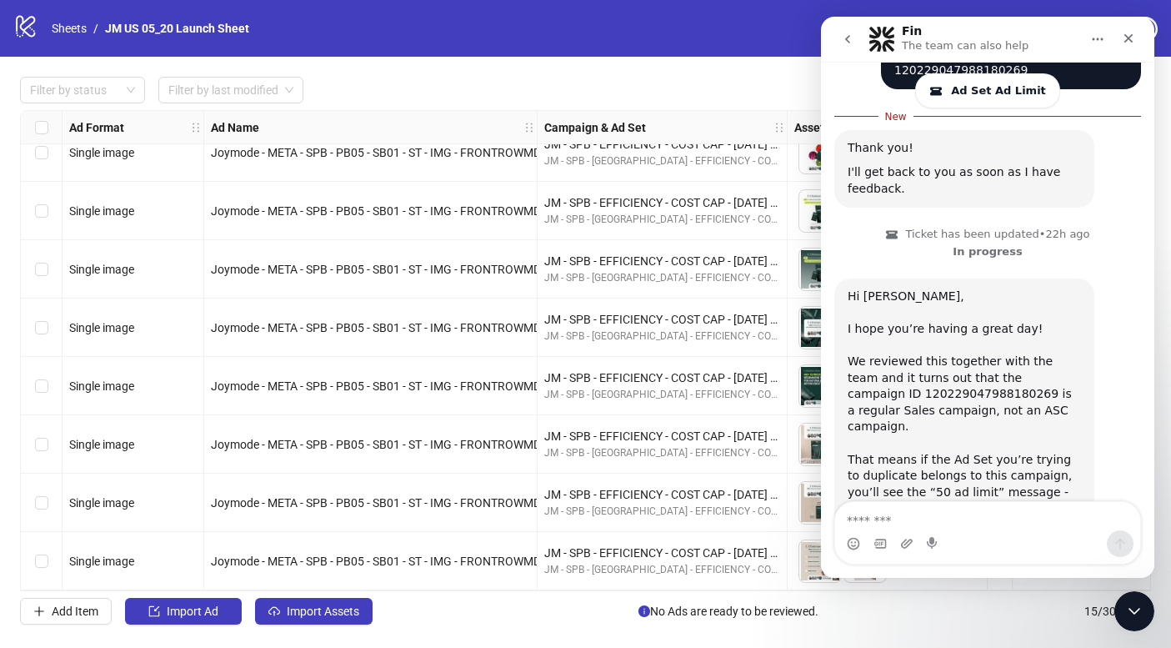
scroll to position [828, 0]
